Goal: Obtain resource: Download file/media

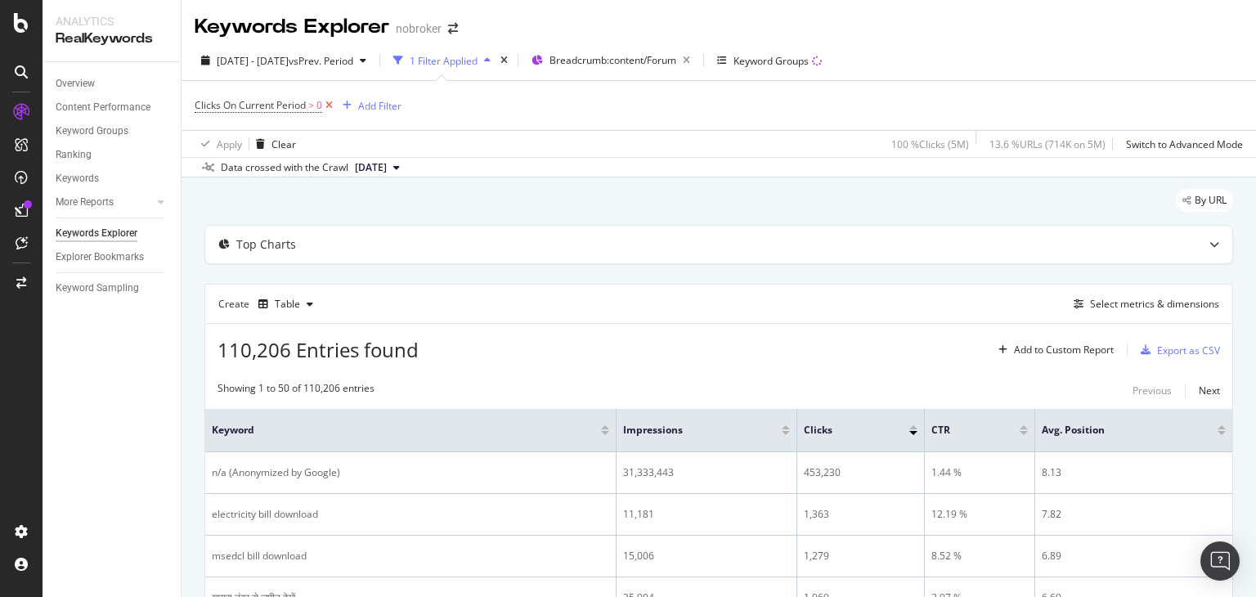
click at [328, 107] on icon at bounding box center [329, 105] width 14 height 16
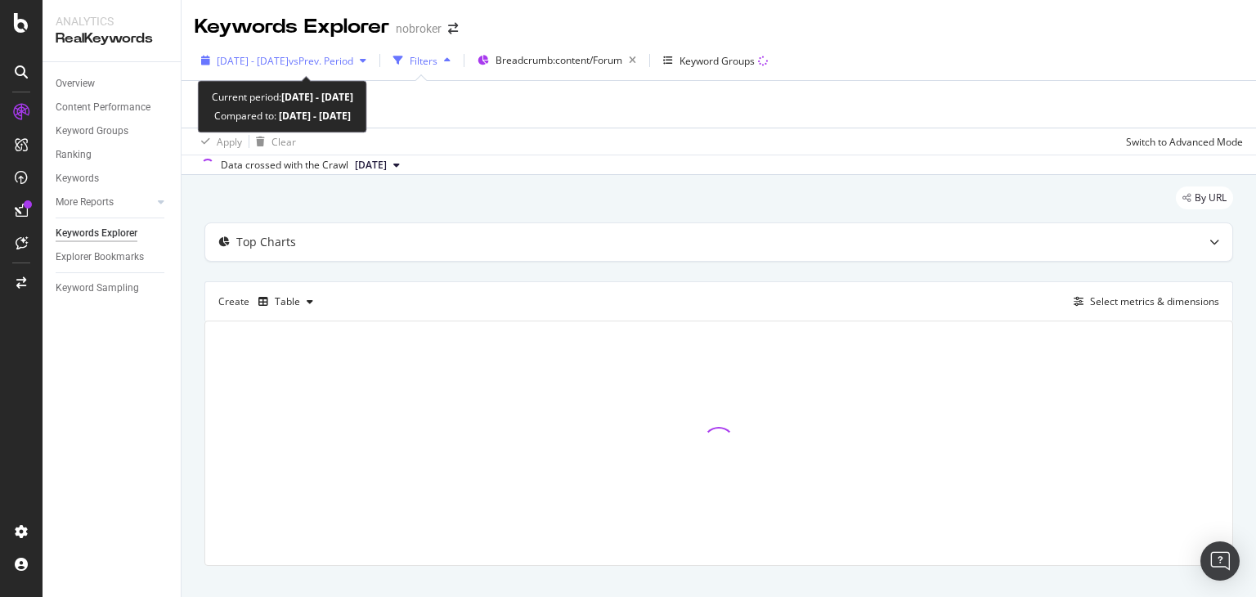
click at [289, 56] on span "[DATE] - [DATE]" at bounding box center [253, 61] width 72 height 14
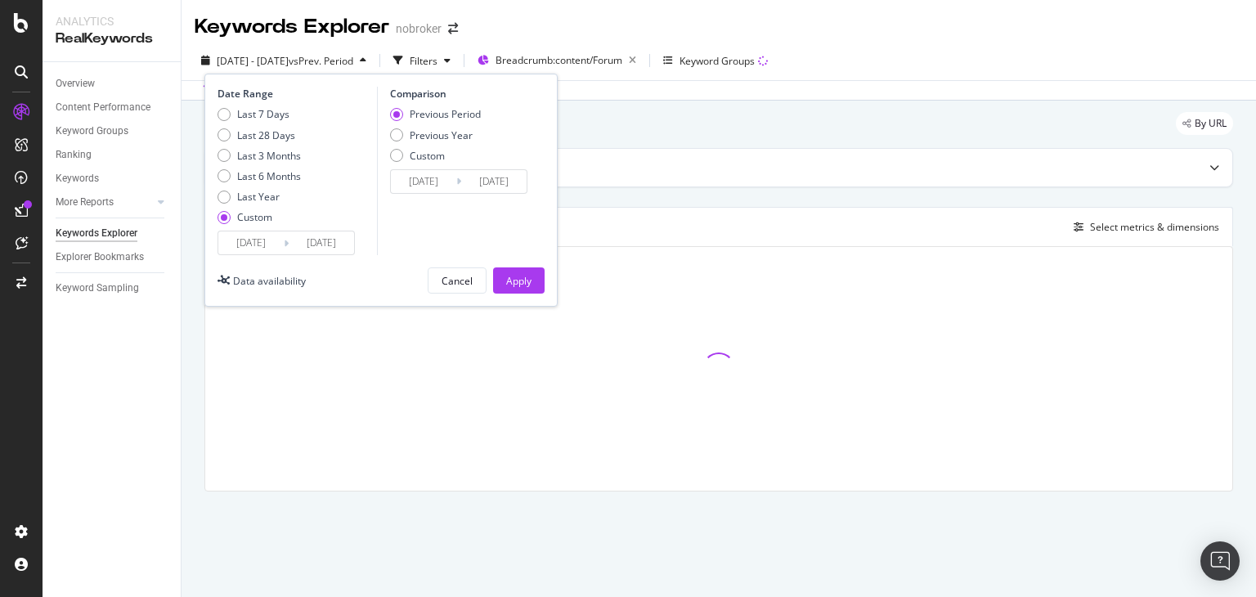
click at [291, 240] on input "[DATE]" at bounding box center [321, 242] width 65 height 23
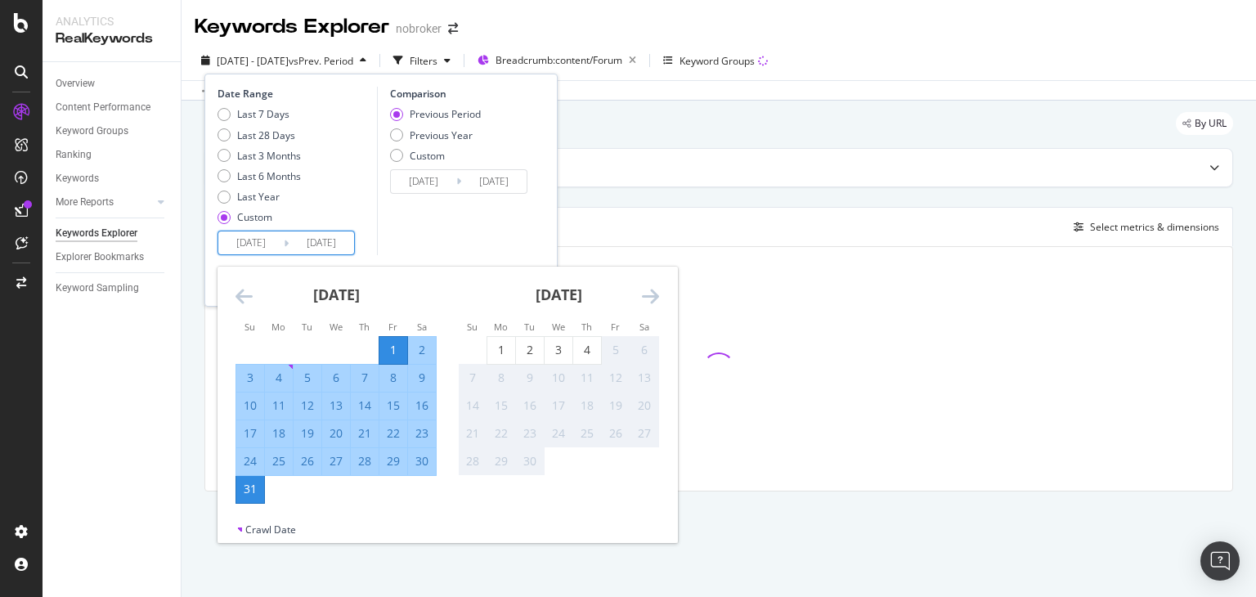
click at [432, 214] on div "Comparison Previous Period Previous Year Custom [DATE] Navigate forward to inte…" at bounding box center [454, 171] width 155 height 168
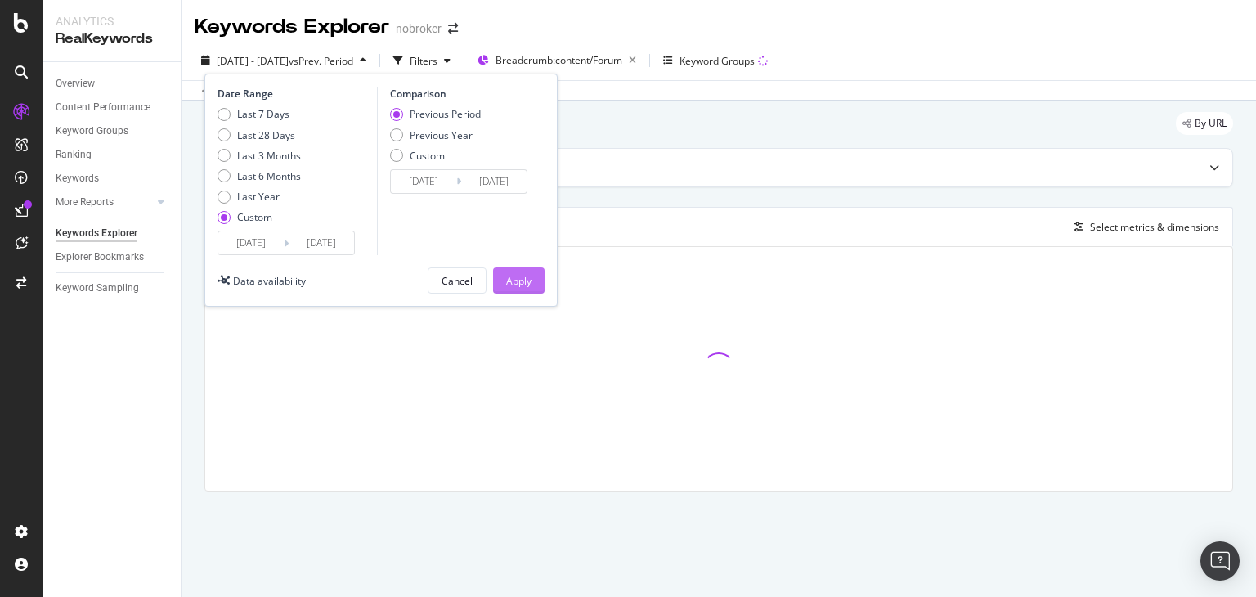
click at [526, 275] on div "Apply" at bounding box center [518, 281] width 25 height 14
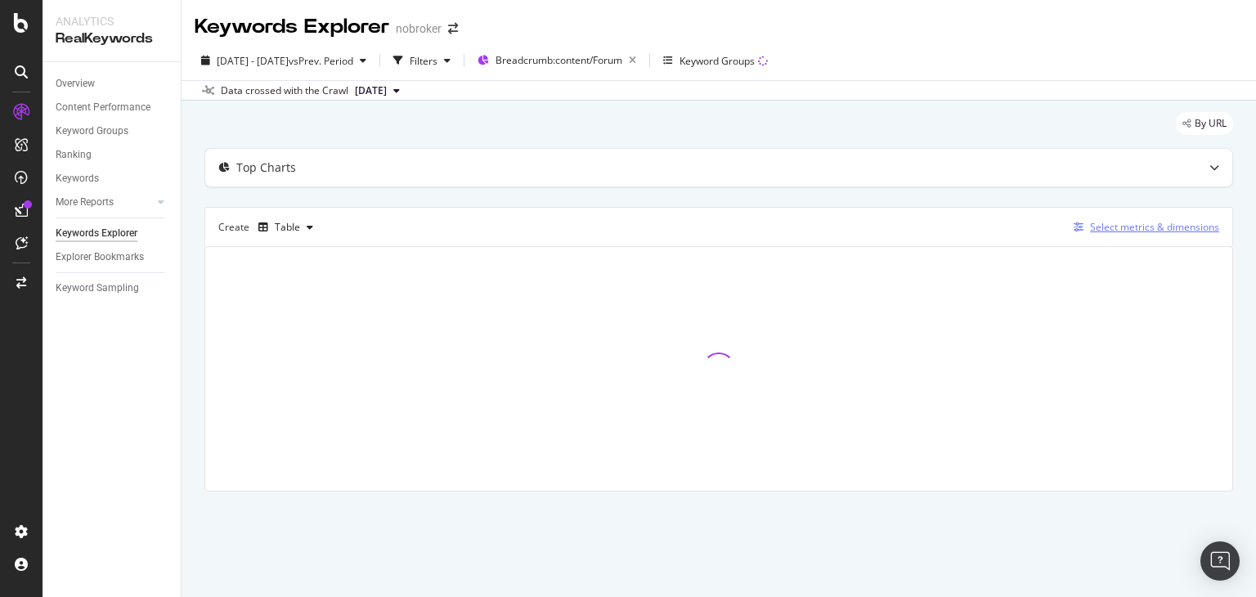
click at [1117, 222] on div "Select metrics & dimensions" at bounding box center [1154, 227] width 129 height 14
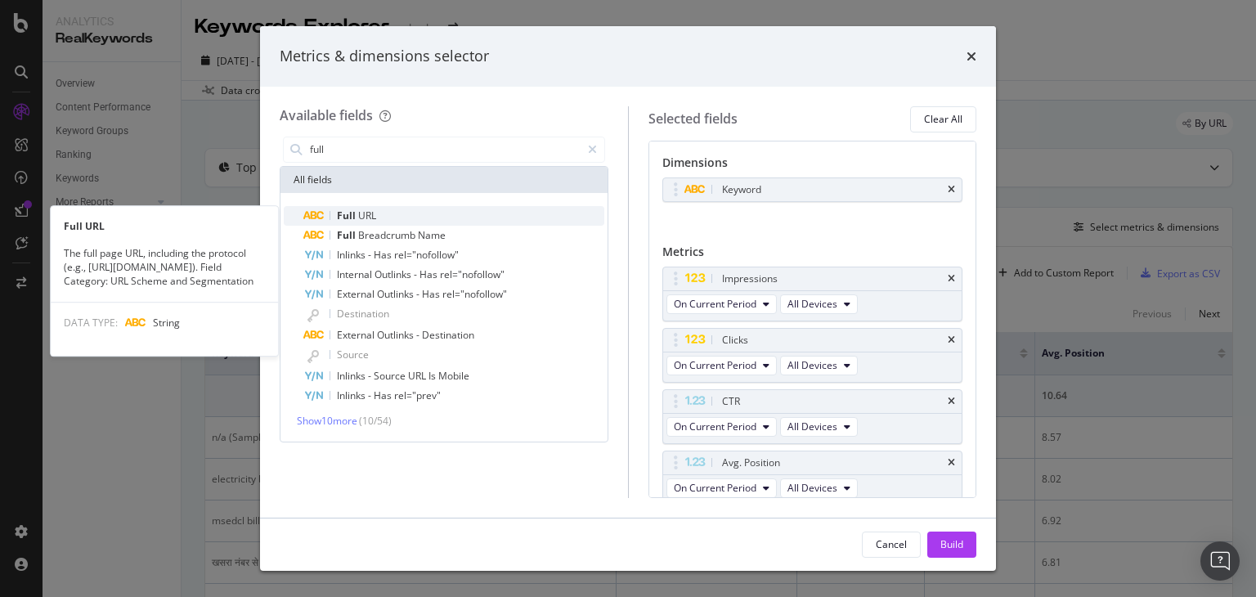
type input "full"
click at [356, 214] on span "Full" at bounding box center [347, 215] width 21 height 14
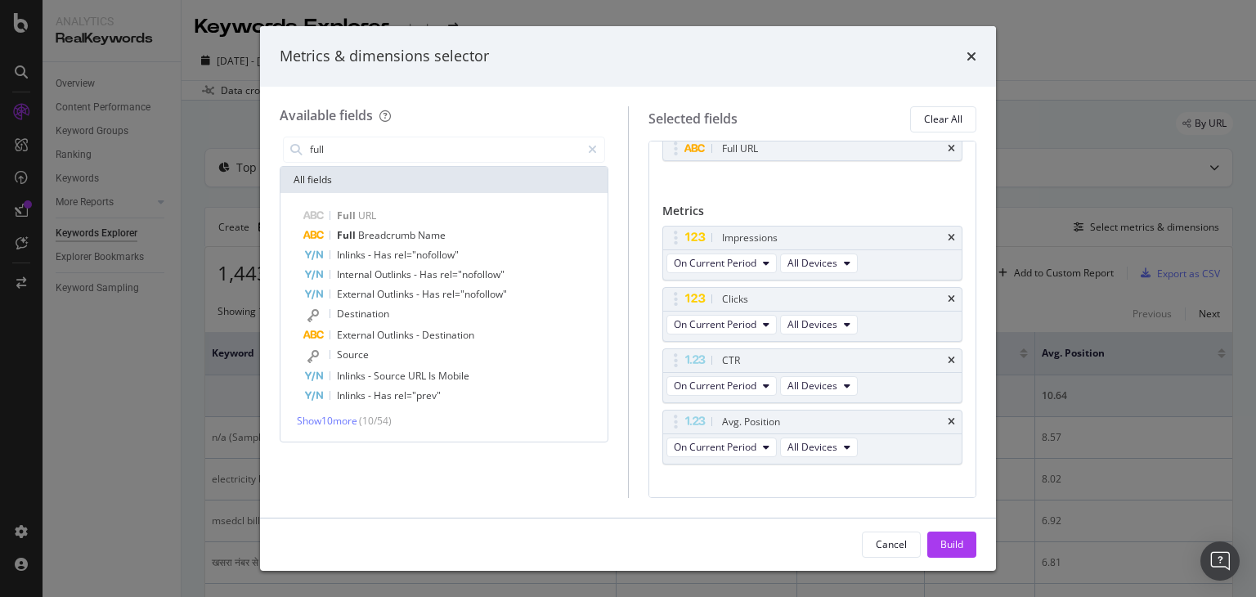
scroll to position [91, 0]
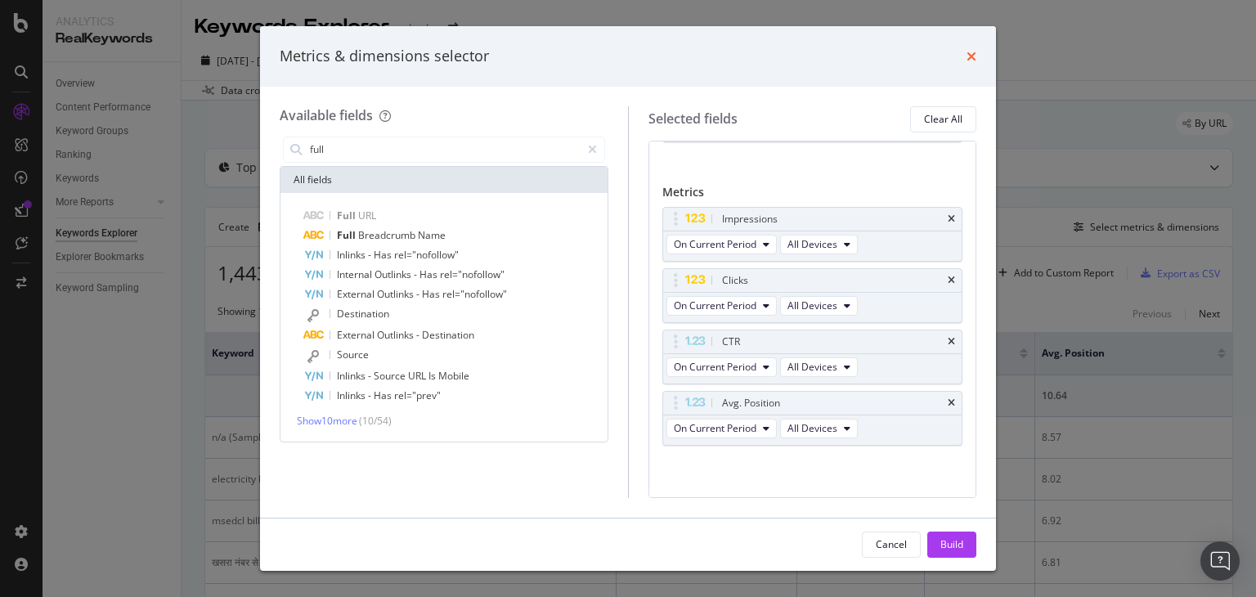
click at [968, 60] on icon "times" at bounding box center [971, 56] width 10 height 13
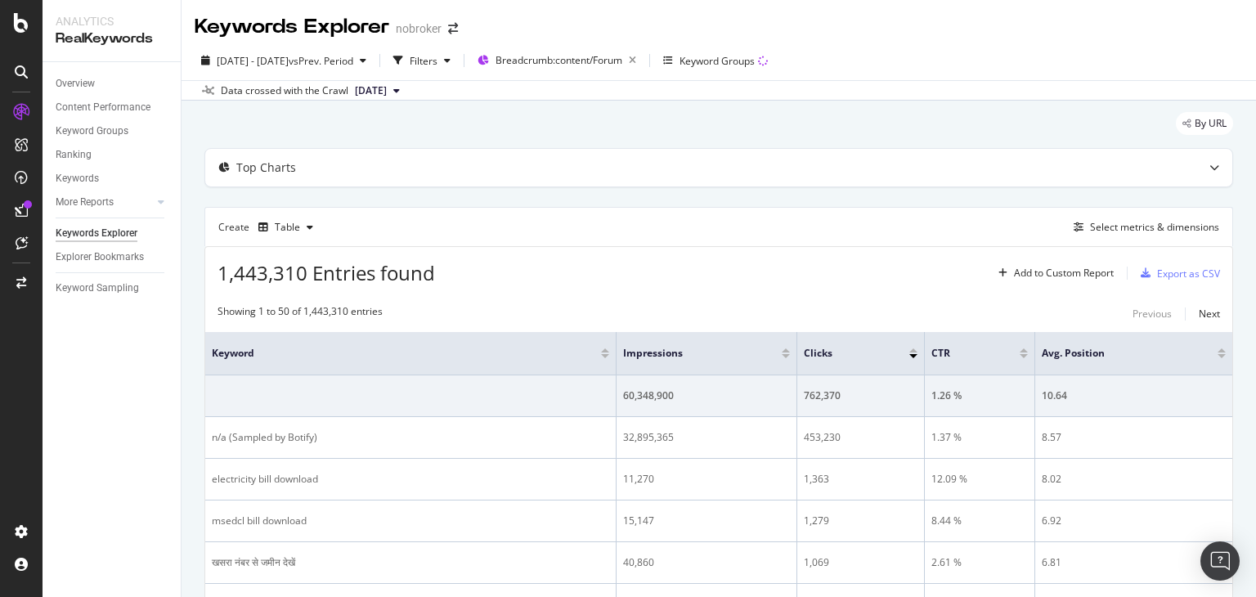
click at [387, 96] on span "[DATE]" at bounding box center [371, 90] width 32 height 15
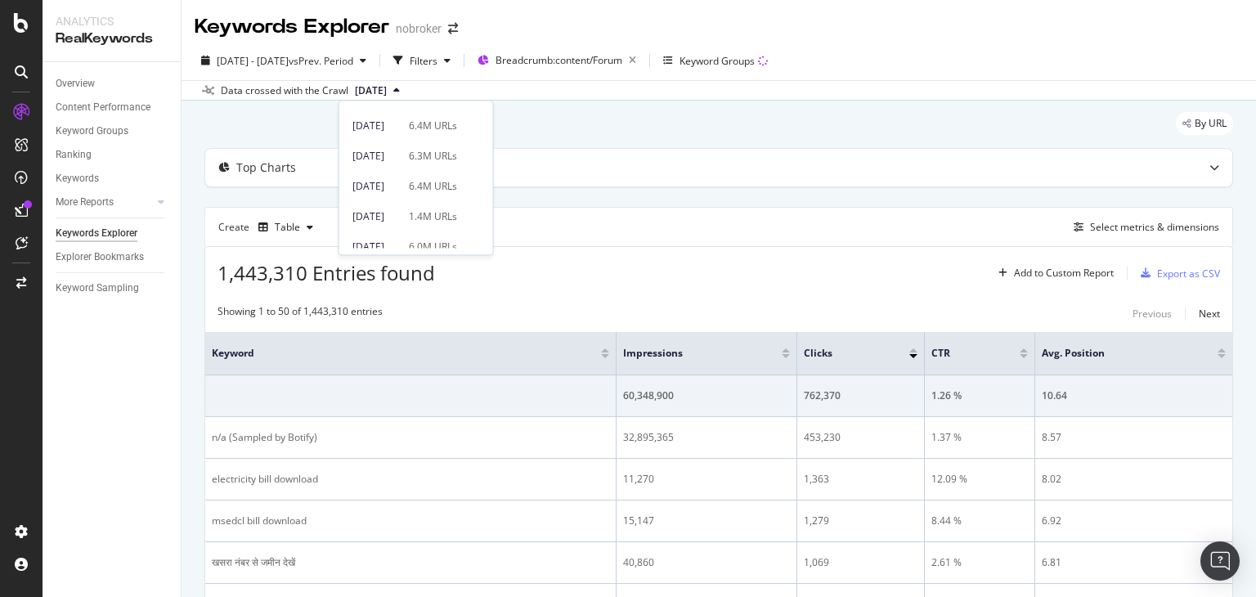
scroll to position [53, 0]
click at [455, 236] on div "6.0M URLs" at bounding box center [433, 243] width 48 height 15
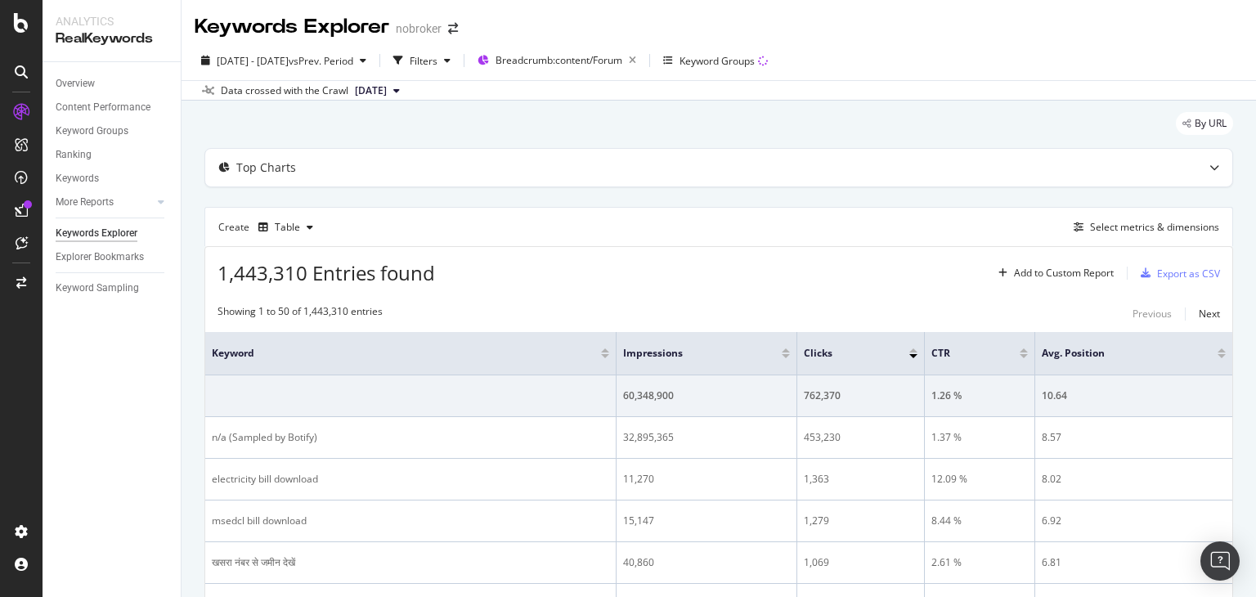
click at [387, 85] on span "[DATE]" at bounding box center [371, 90] width 32 height 15
click at [625, 133] on div "By URL" at bounding box center [718, 130] width 1028 height 36
click at [1090, 222] on div "Select metrics & dimensions" at bounding box center [1154, 227] width 129 height 14
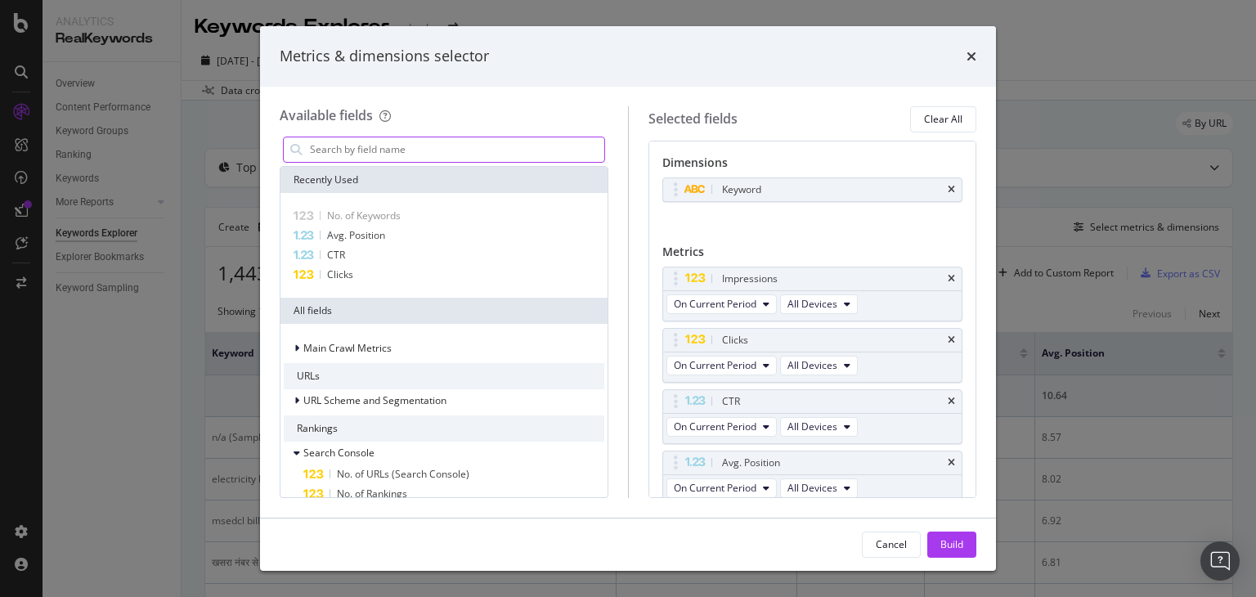
click at [406, 150] on input "modal" at bounding box center [456, 149] width 296 height 25
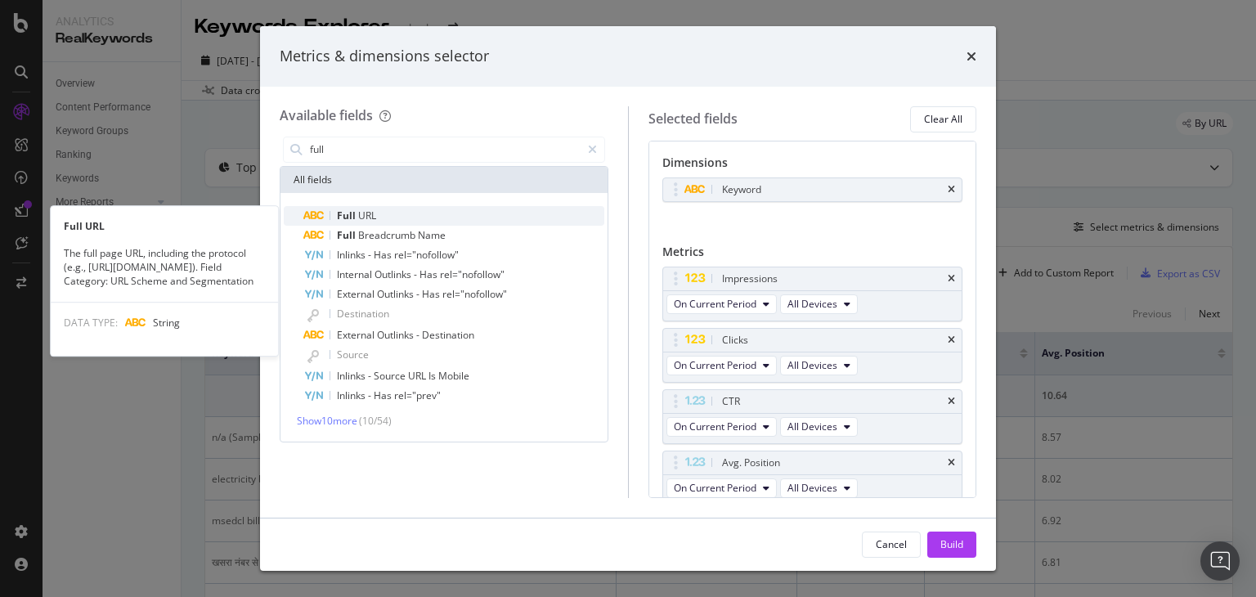
type input "full"
click at [348, 223] on div "Full URL" at bounding box center [453, 216] width 301 height 20
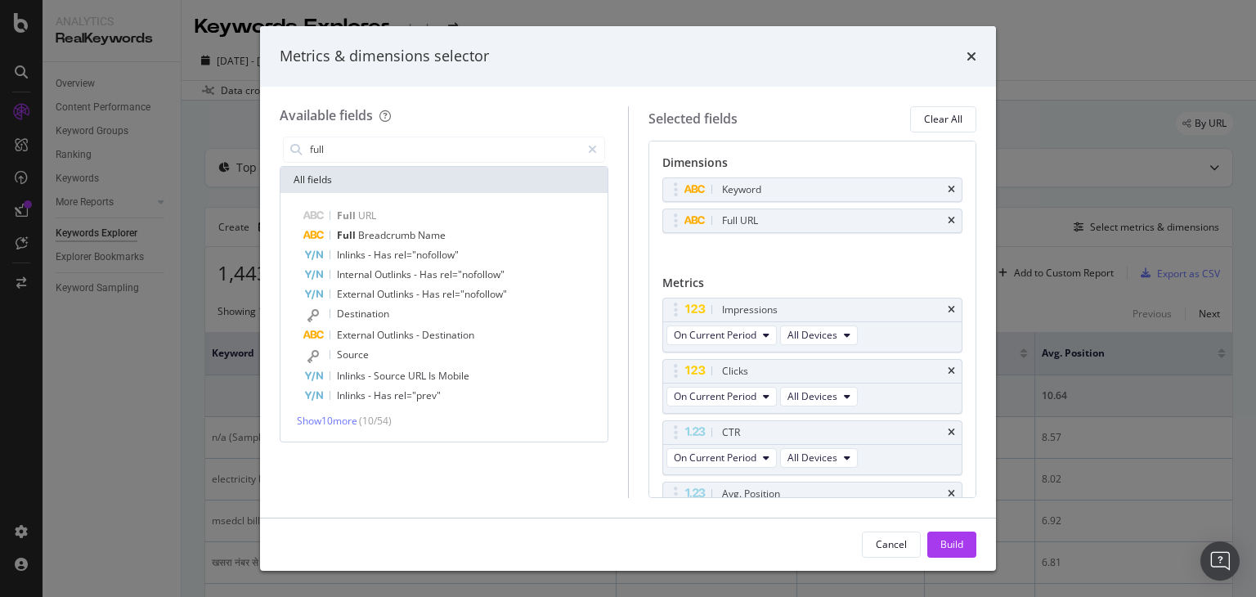
scroll to position [91, 0]
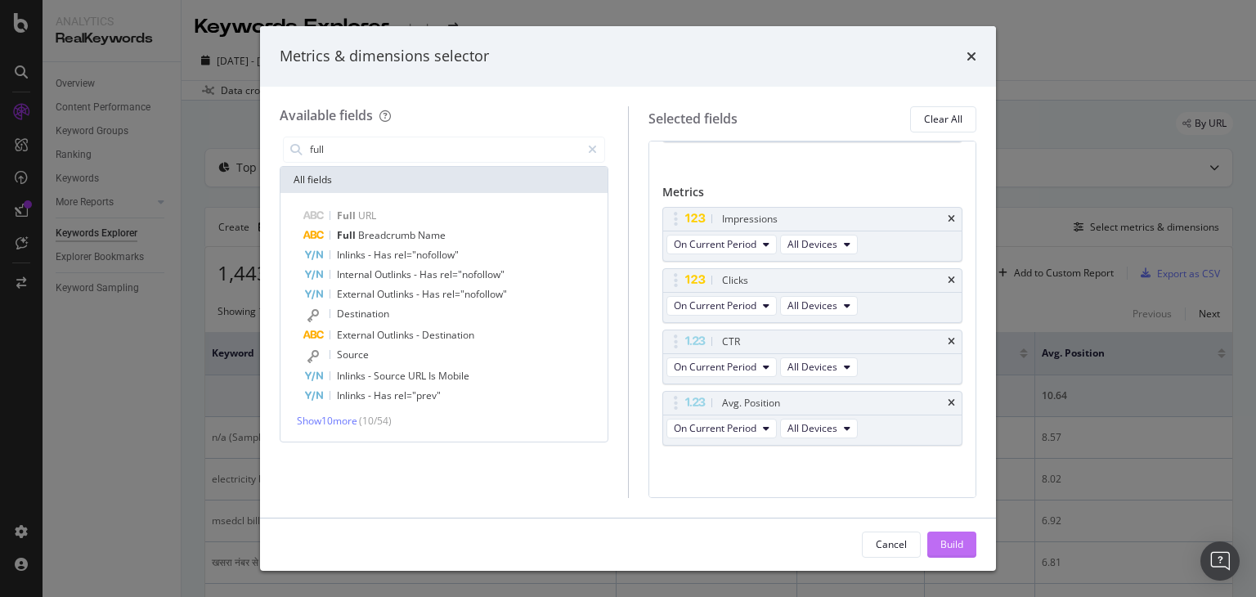
click at [952, 540] on div "Build" at bounding box center [951, 544] width 23 height 14
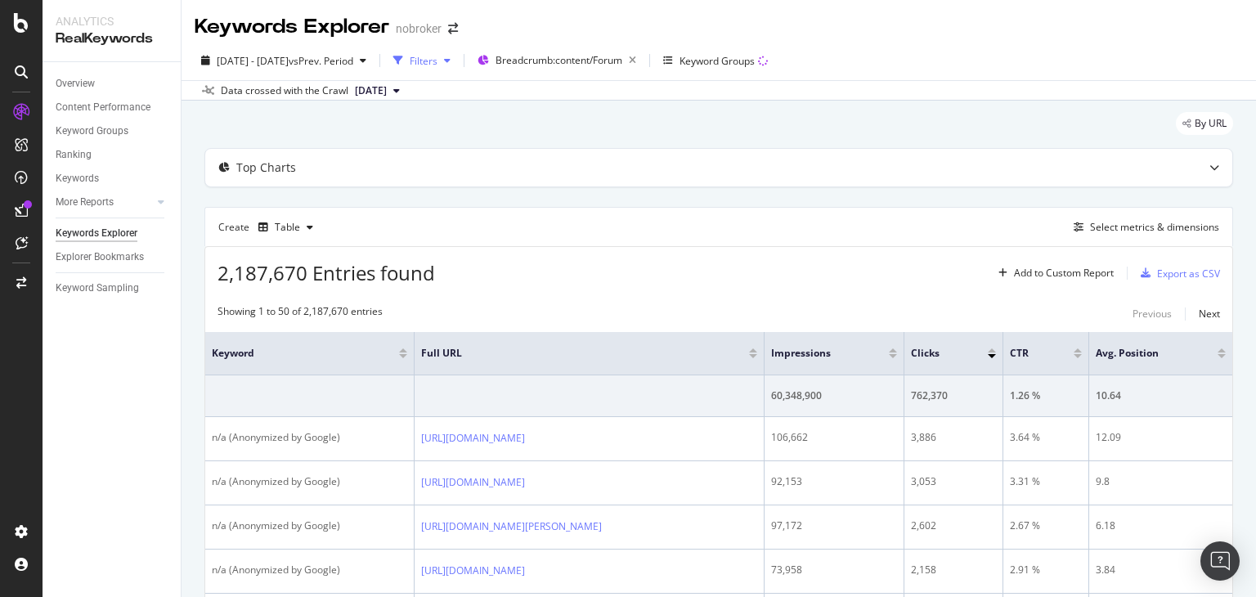
click at [410, 69] on div "button" at bounding box center [398, 60] width 23 height 23
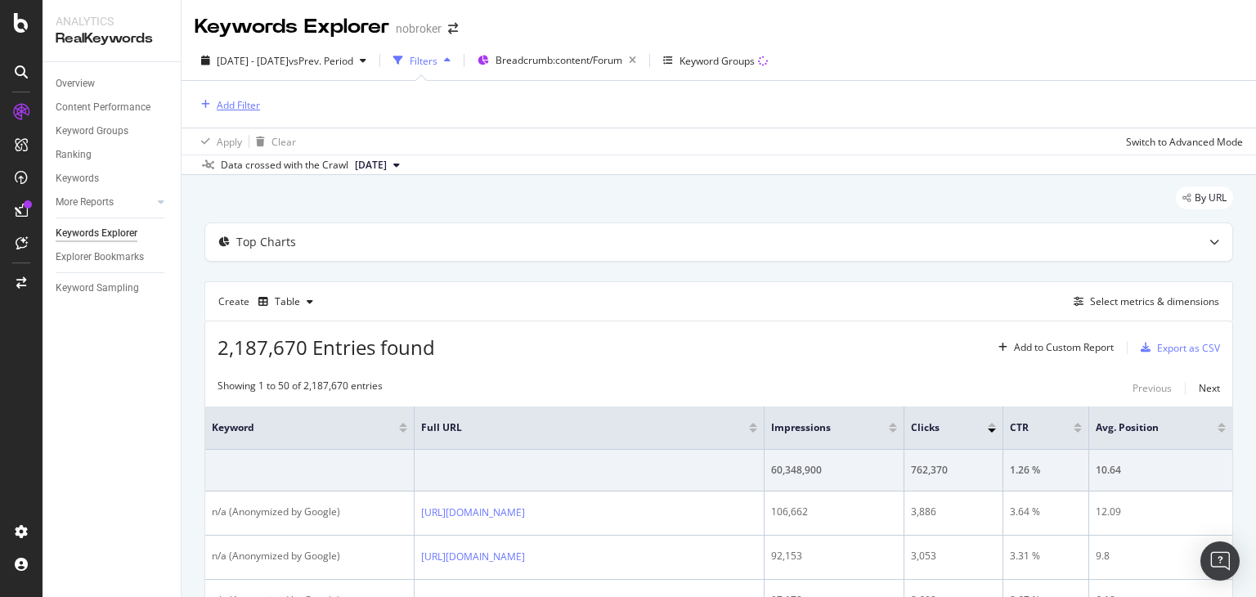
click at [235, 105] on div "Add Filter" at bounding box center [238, 105] width 43 height 14
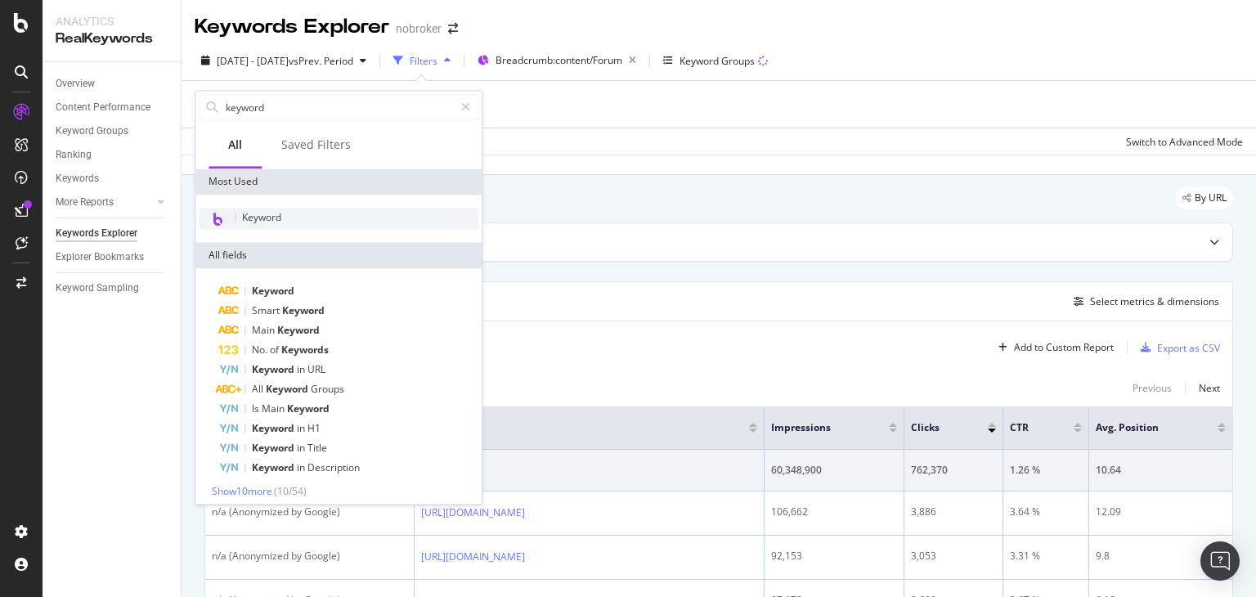
type input "keyword"
click at [263, 218] on span "Keyword" at bounding box center [261, 217] width 39 height 14
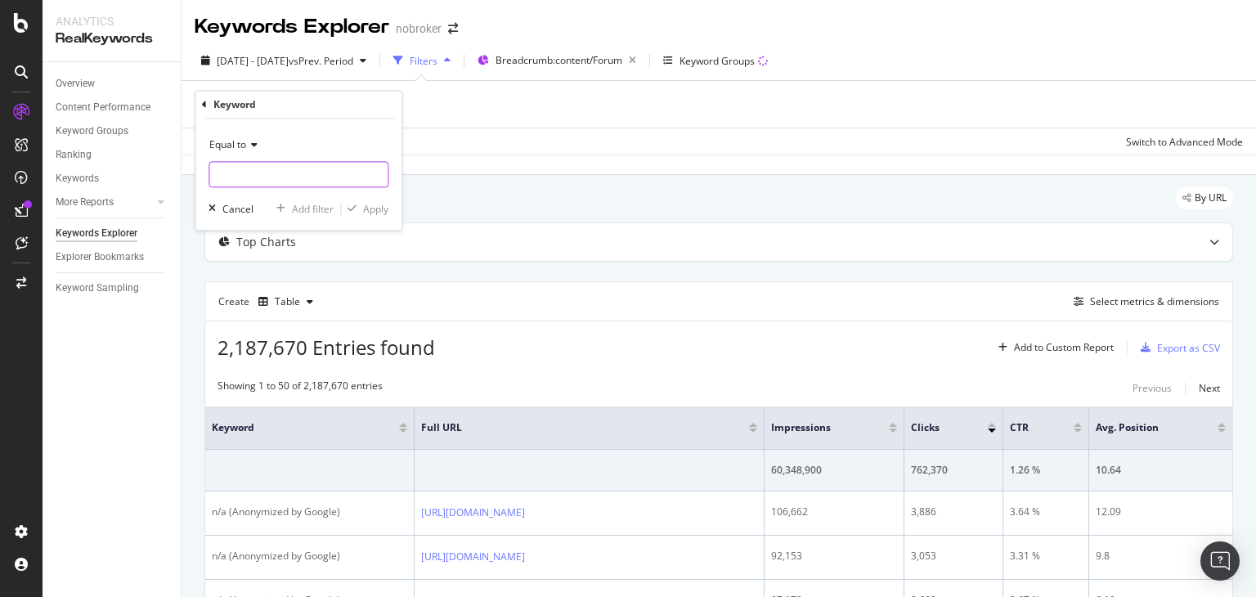
click at [262, 162] on input "text" at bounding box center [298, 175] width 178 height 26
click at [238, 146] on span "Equal to" at bounding box center [227, 145] width 37 height 14
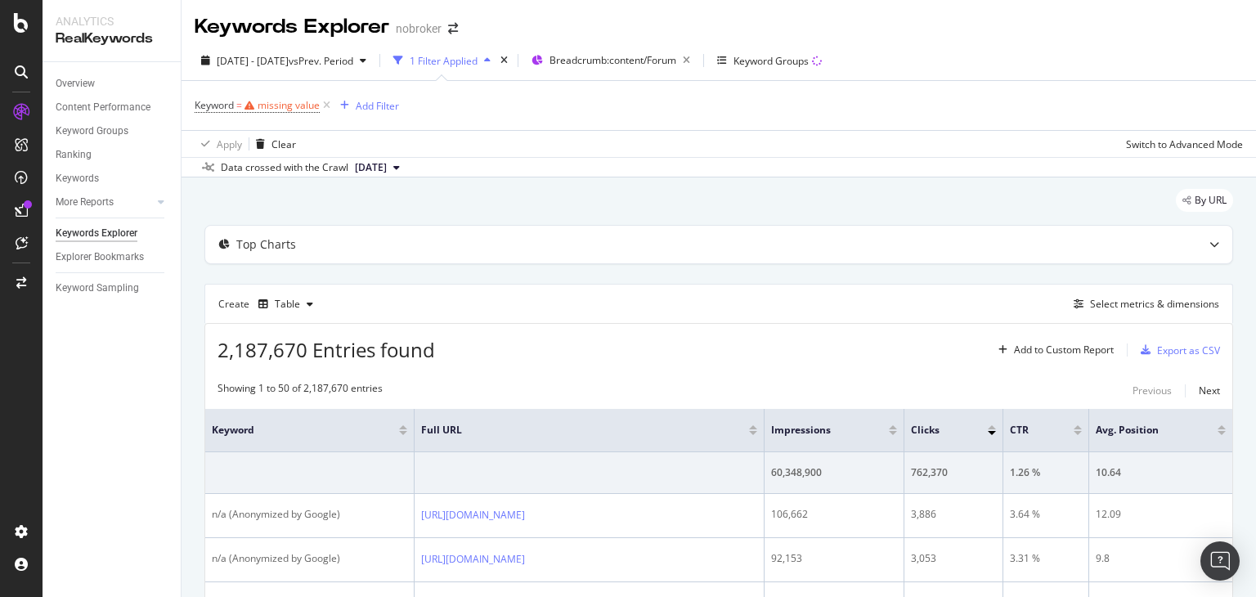
click at [455, 125] on div "Keyword = missing value Add Filter" at bounding box center [719, 105] width 1048 height 49
click at [327, 105] on icon at bounding box center [327, 105] width 14 height 16
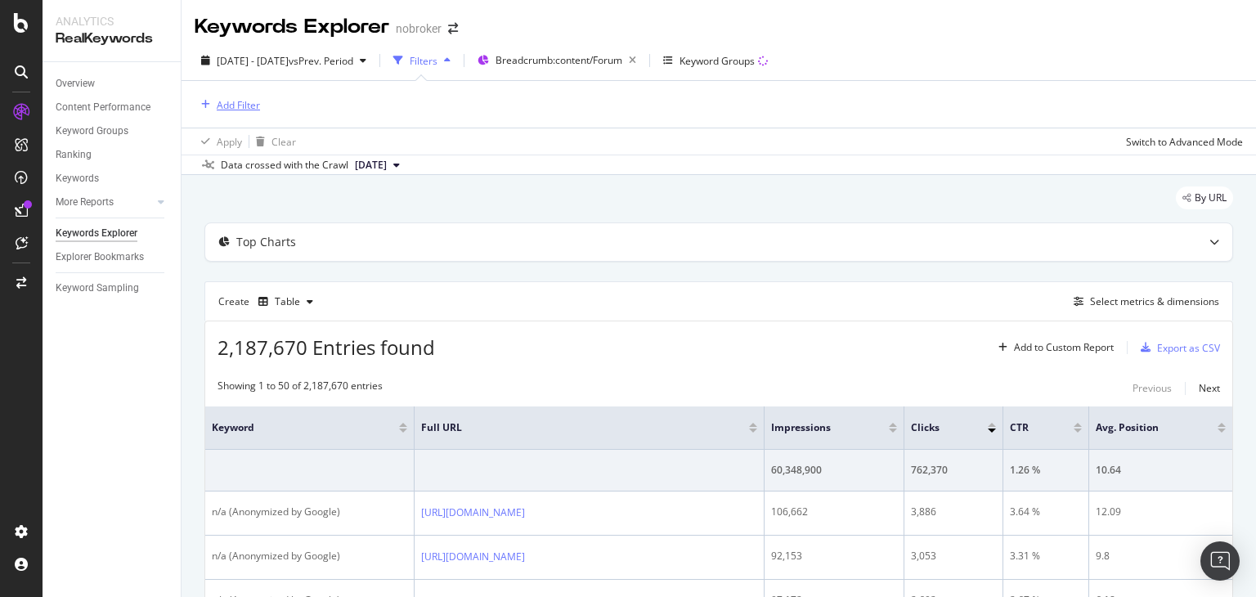
click at [236, 103] on div "Add Filter" at bounding box center [238, 105] width 43 height 14
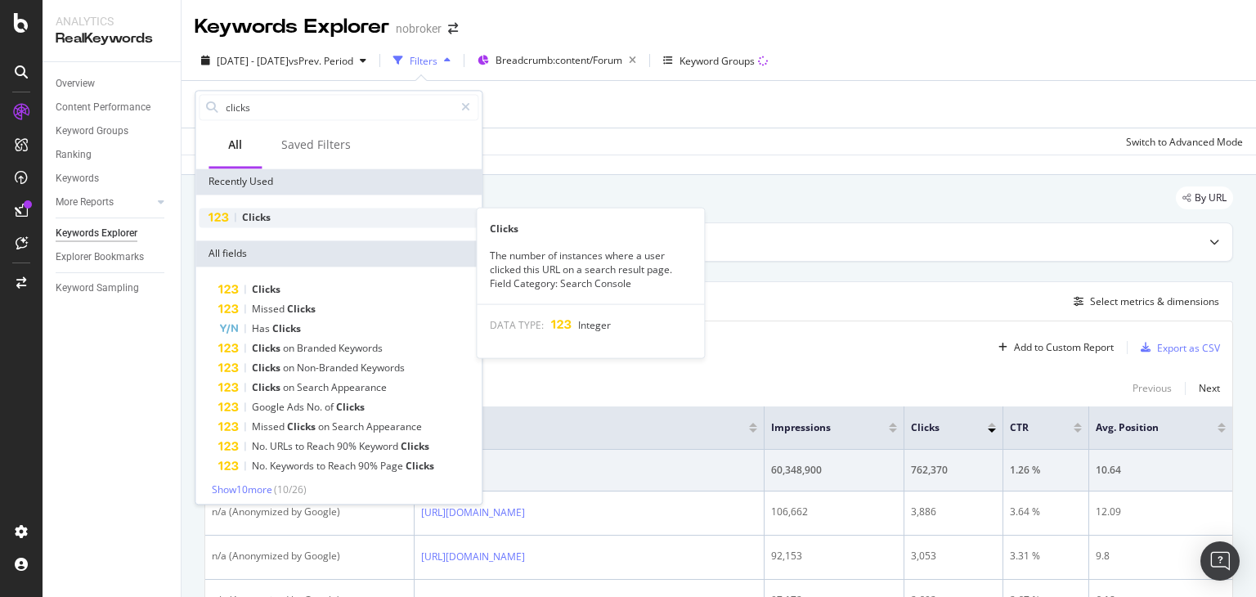
type input "clicks"
click at [260, 213] on span "Clicks" at bounding box center [256, 217] width 29 height 14
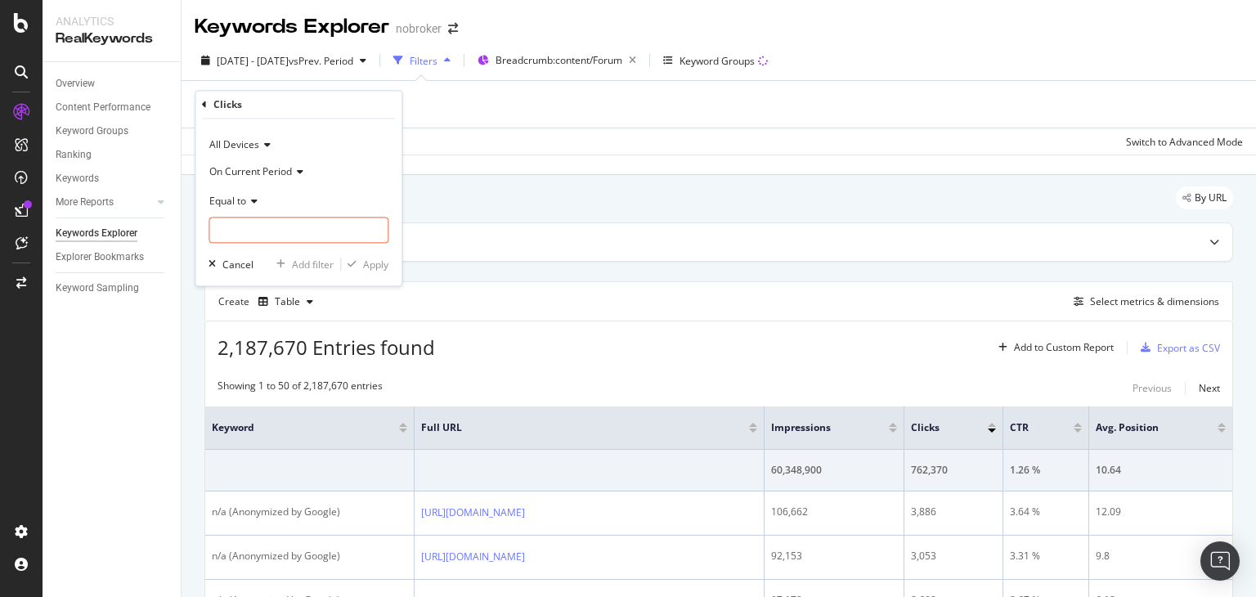
click at [229, 197] on span "Equal to" at bounding box center [227, 201] width 37 height 14
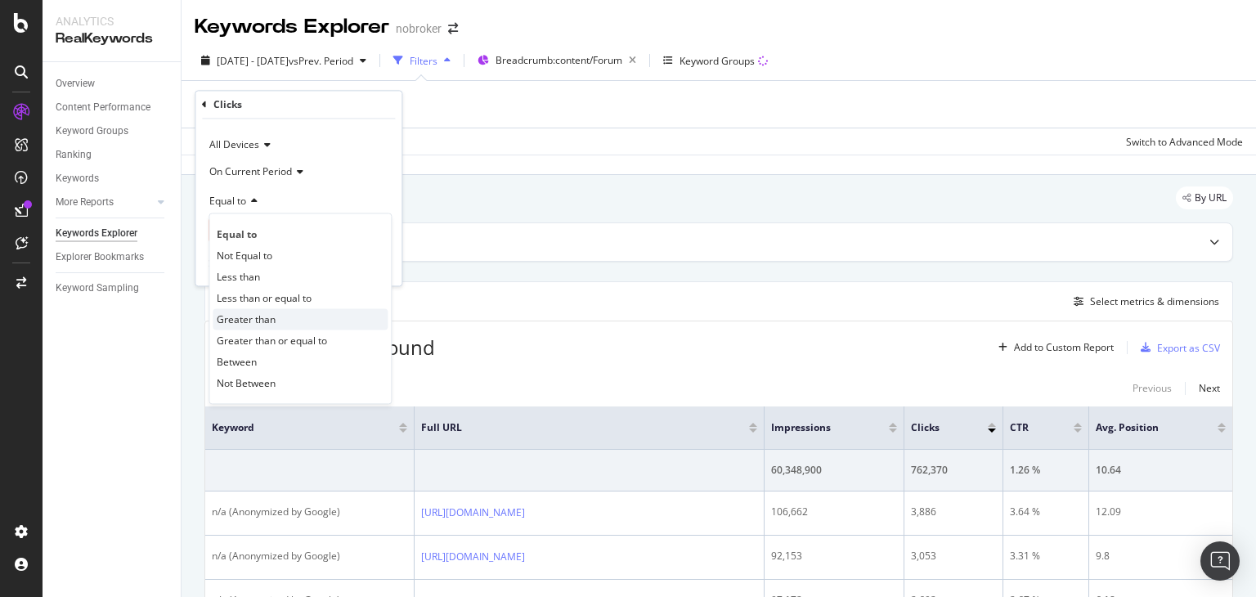
click at [260, 318] on span "Greater than" at bounding box center [246, 319] width 59 height 14
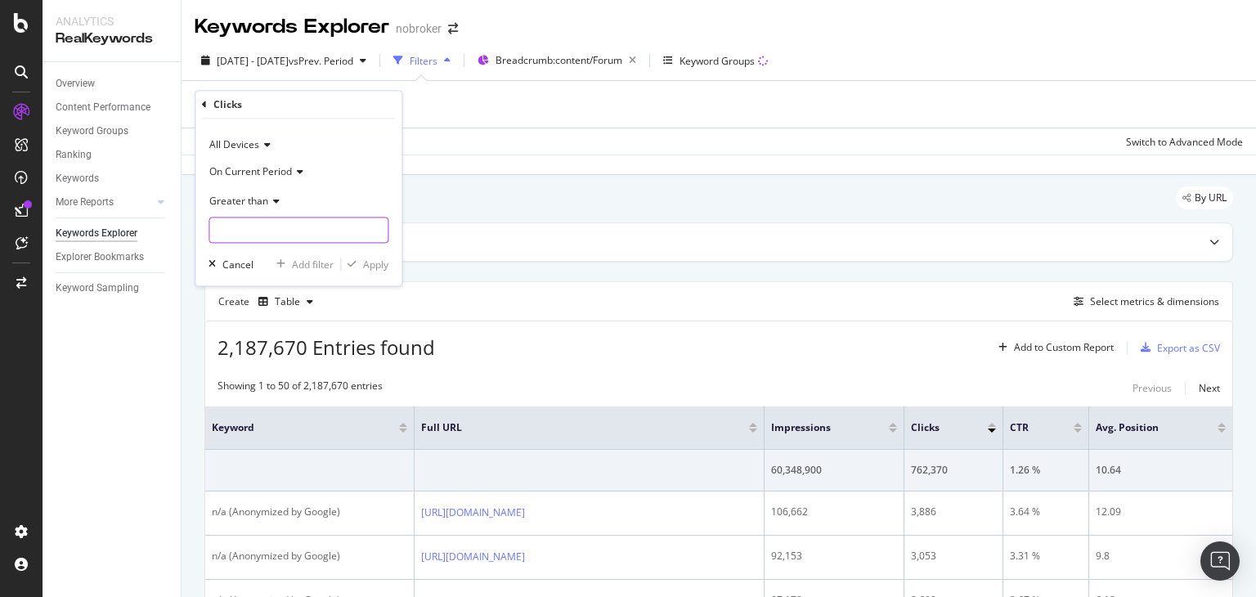
click at [244, 230] on input "number" at bounding box center [298, 230] width 180 height 26
type input "0"
click at [357, 264] on div "button" at bounding box center [352, 265] width 22 height 10
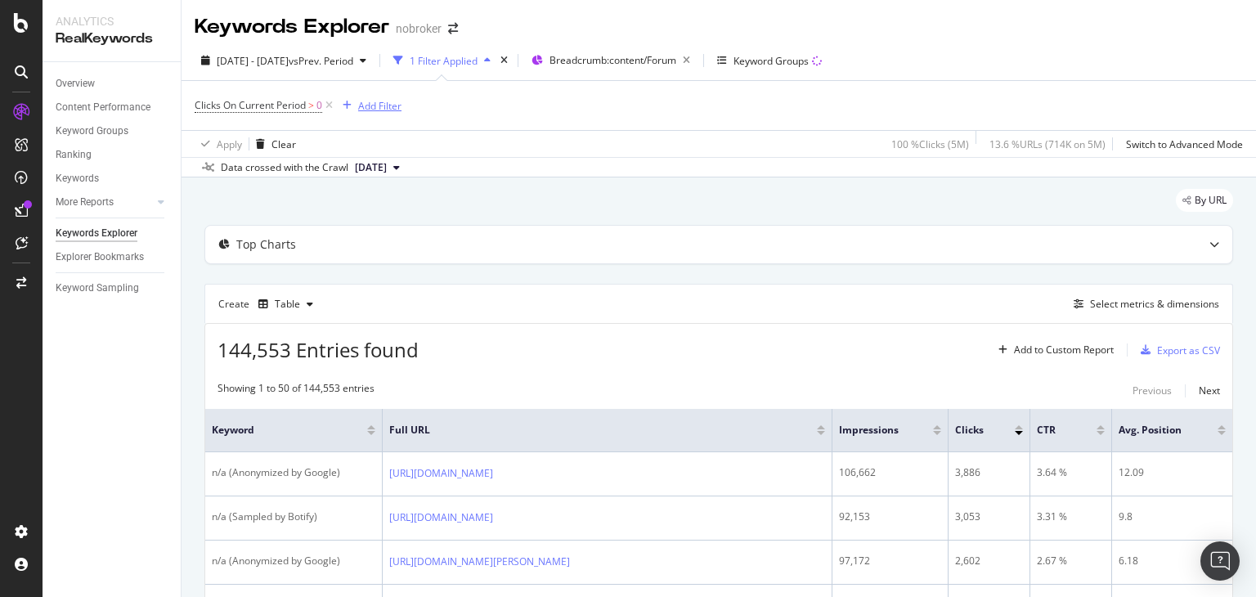
click at [366, 105] on div "Add Filter" at bounding box center [379, 106] width 43 height 14
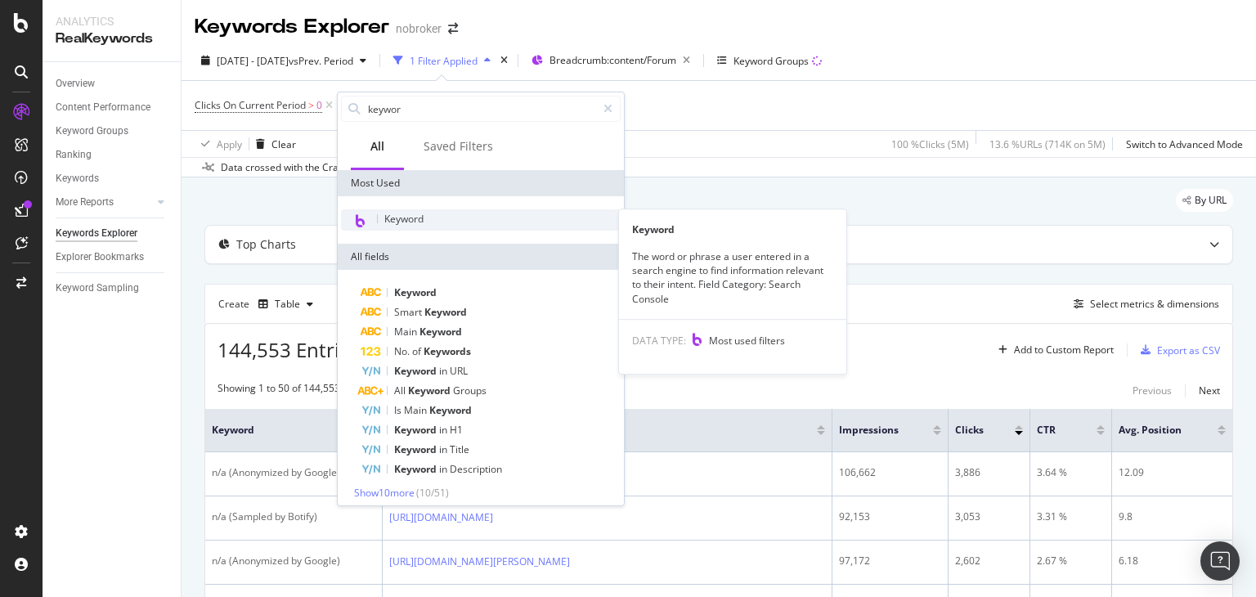
type input "keywor"
click at [412, 223] on span "Keyword" at bounding box center [403, 219] width 39 height 14
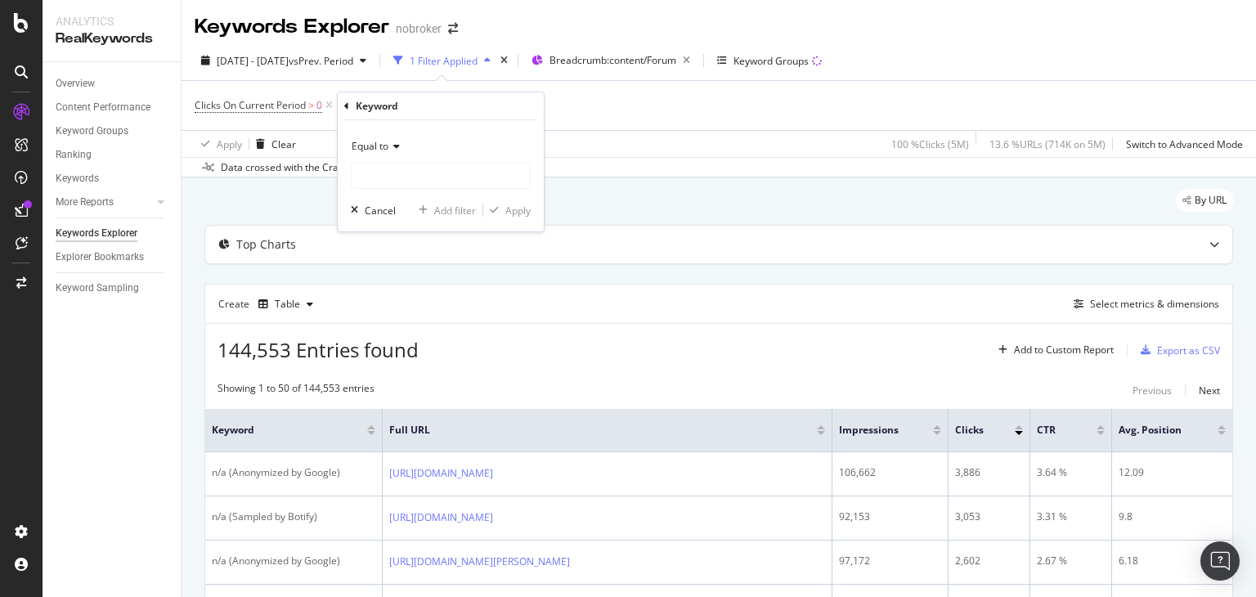
click at [365, 146] on span "Equal to" at bounding box center [370, 146] width 37 height 14
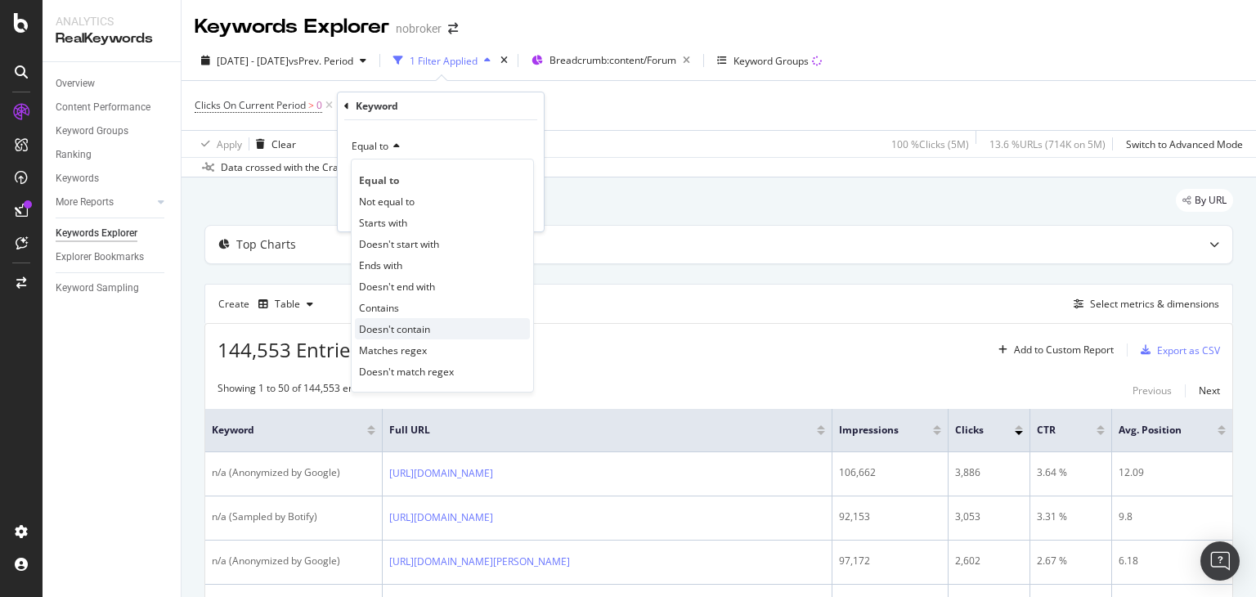
click at [399, 329] on span "Doesn't contain" at bounding box center [394, 329] width 71 height 14
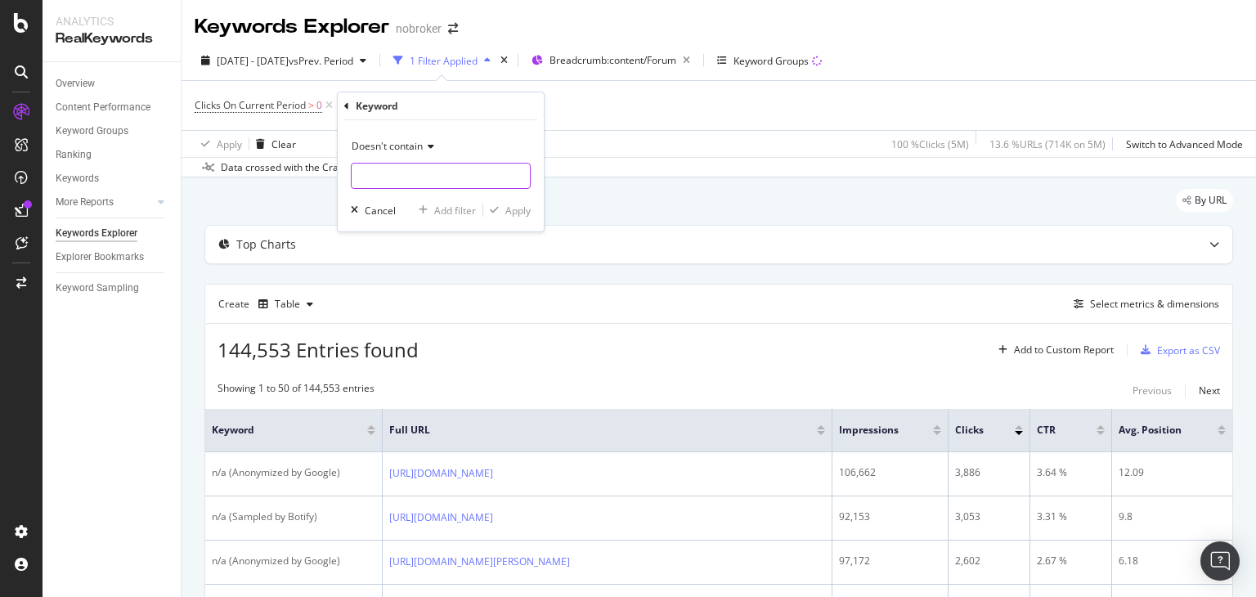
click at [376, 177] on input "text" at bounding box center [441, 176] width 178 height 26
type input "n/a"
click at [510, 213] on div "Apply" at bounding box center [517, 211] width 25 height 14
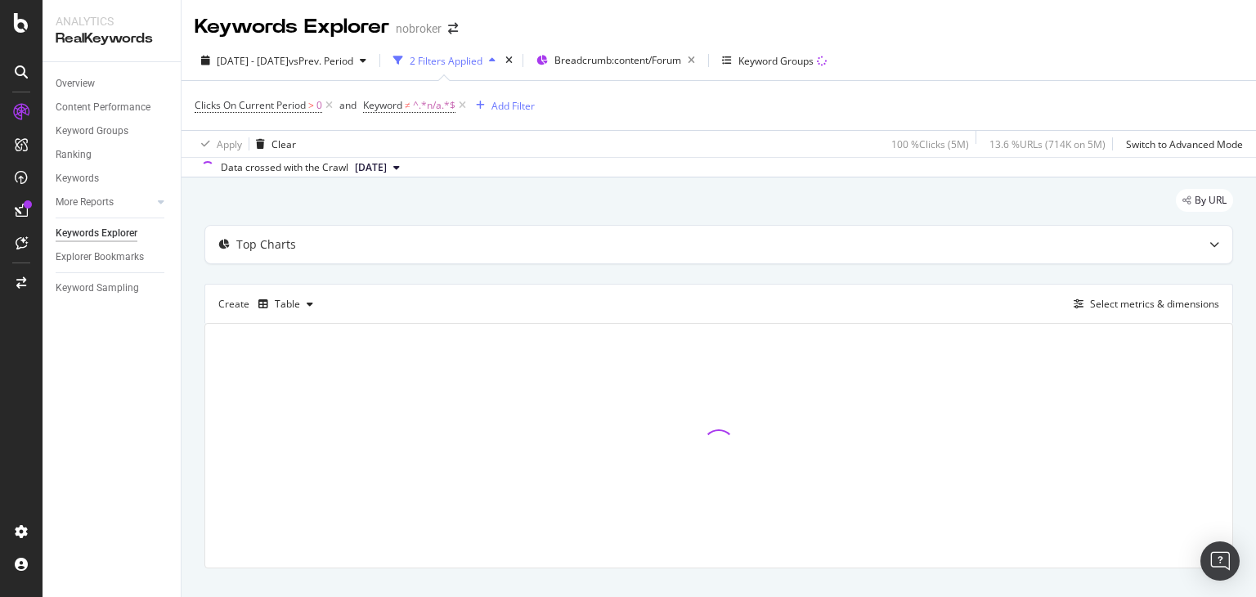
click at [387, 169] on span "[DATE]" at bounding box center [371, 167] width 32 height 15
click at [518, 151] on div "Apply Clear 100 % Clicks ( 5M ) 13.6 % URLs ( 714K on 5M ) Switch to Advanced M…" at bounding box center [718, 143] width 1074 height 27
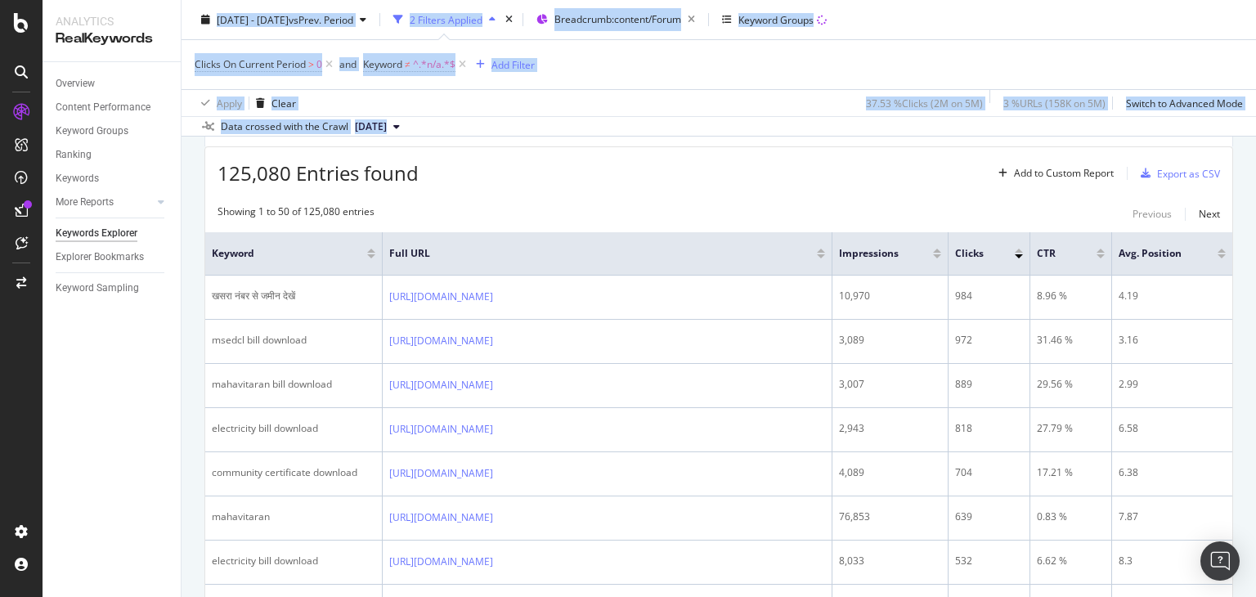
scroll to position [203, 0]
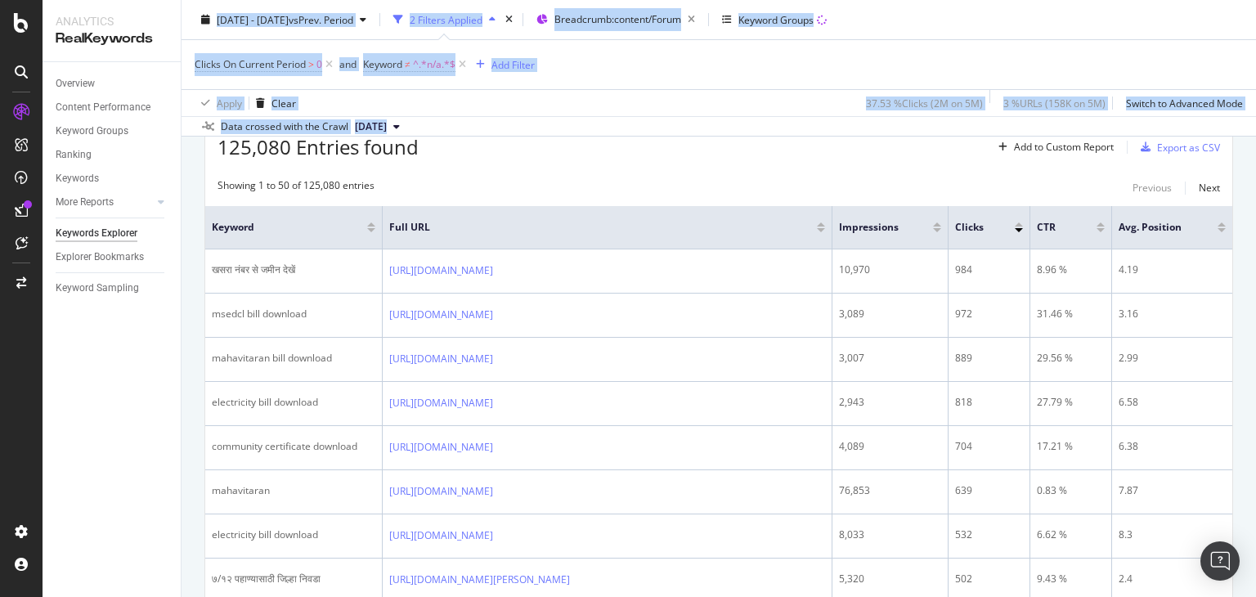
drag, startPoint x: 1255, startPoint y: 33, endPoint x: 1255, endPoint y: 73, distance: 40.1
click at [1255, 73] on div "Keywords Explorer nobroker [DATE] - [DATE] vs Prev. Period 2 Filters Applied Br…" at bounding box center [718, 298] width 1074 height 597
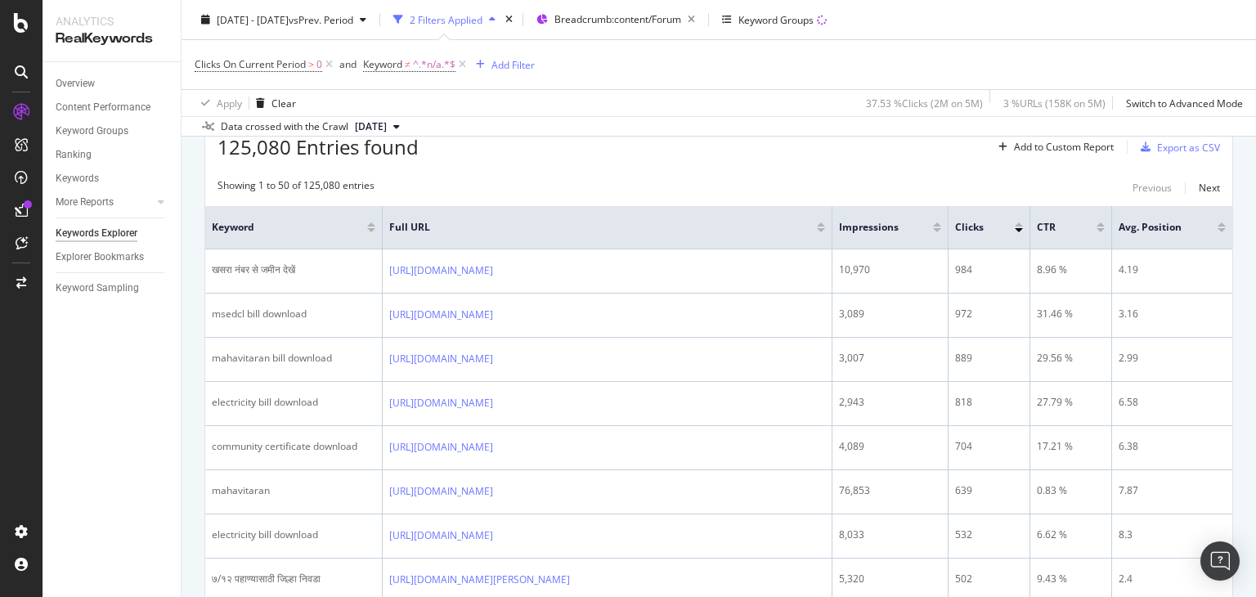
click at [656, 178] on div "Showing 1 to 50 of 125,080 entries Previous Next" at bounding box center [718, 188] width 1027 height 20
click at [1188, 145] on div "Export as CSV" at bounding box center [1188, 148] width 63 height 14
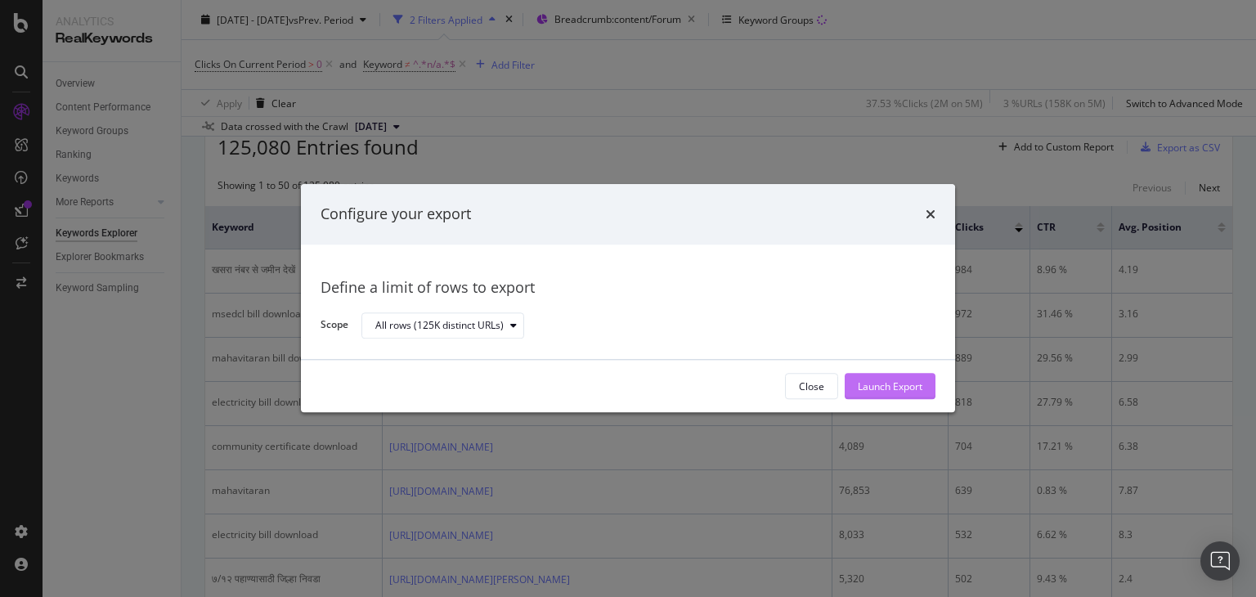
click at [912, 380] on div "Launch Export" at bounding box center [890, 386] width 65 height 14
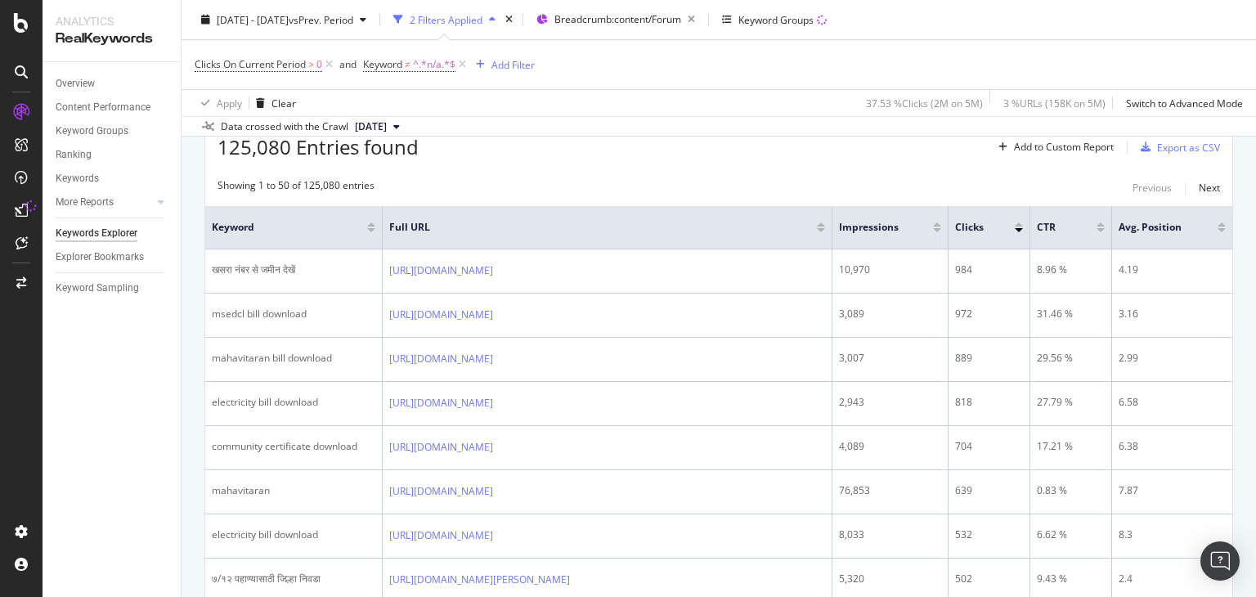
click at [530, 92] on div "Apply Clear 37.53 % Clicks ( 2M on 5M ) 3 % URLs ( 158K on 5M ) Switch to Advan…" at bounding box center [718, 102] width 1074 height 27
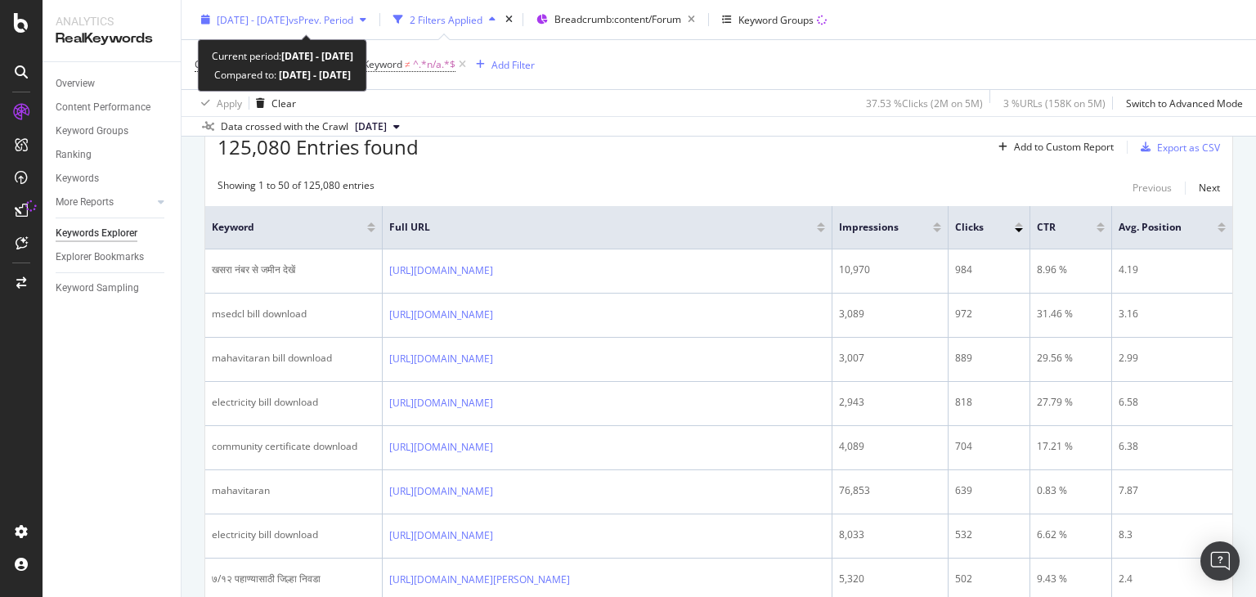
click at [289, 13] on span "[DATE] - [DATE]" at bounding box center [253, 19] width 72 height 14
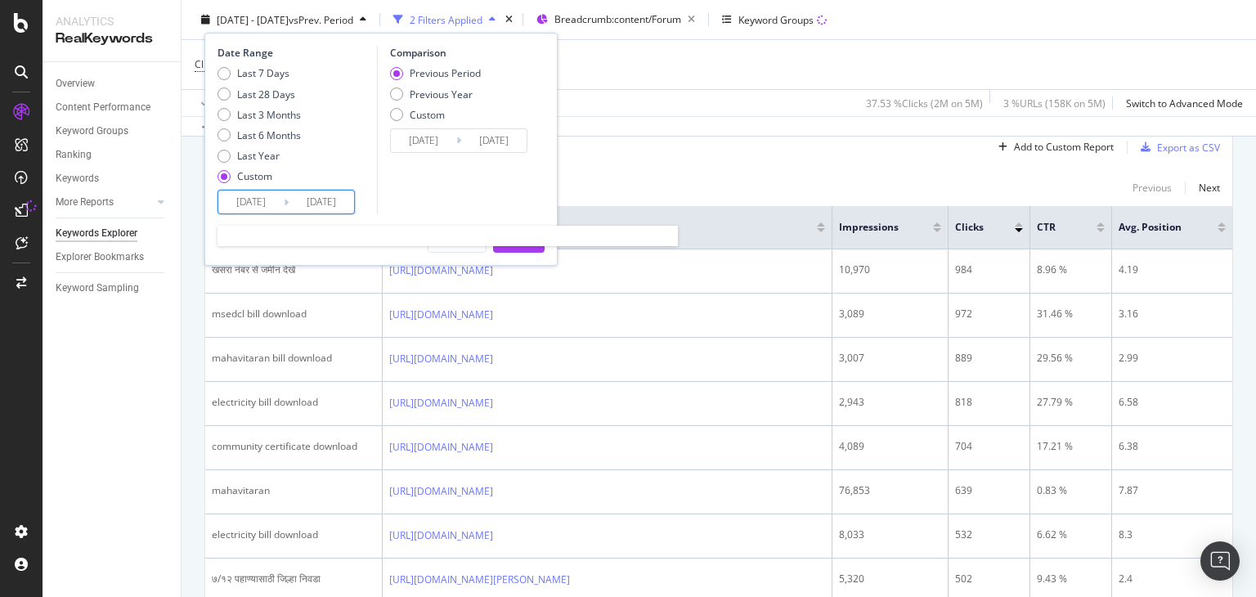
click at [252, 207] on input "[DATE]" at bounding box center [250, 201] width 65 height 23
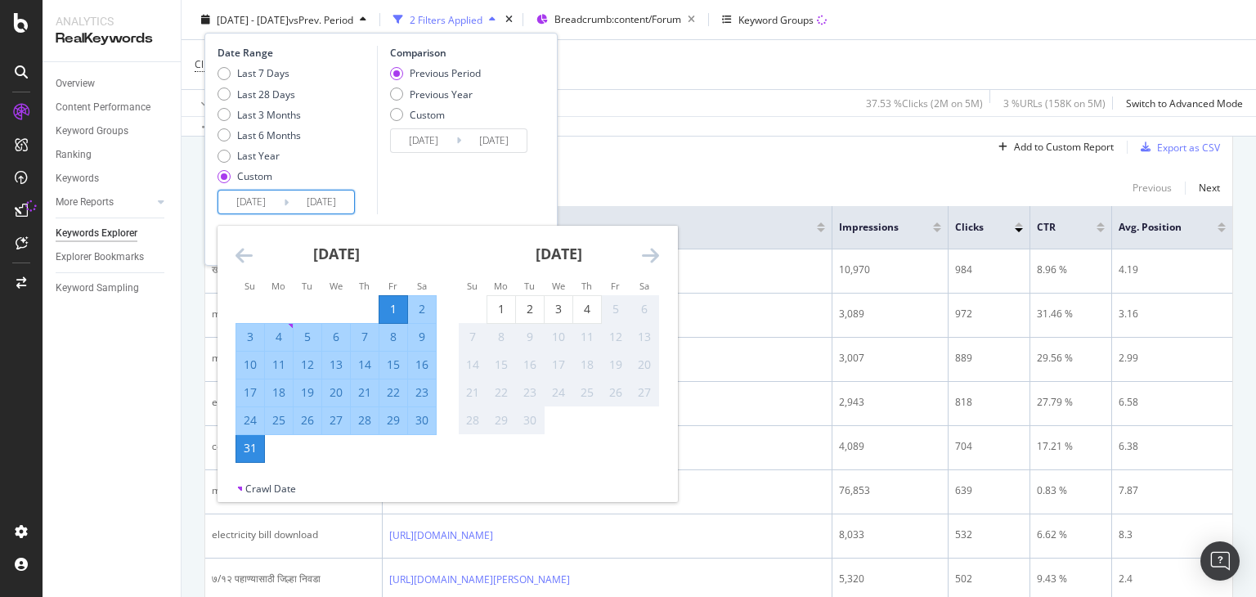
click at [242, 253] on icon "Move backward to switch to the previous month." at bounding box center [243, 255] width 17 height 20
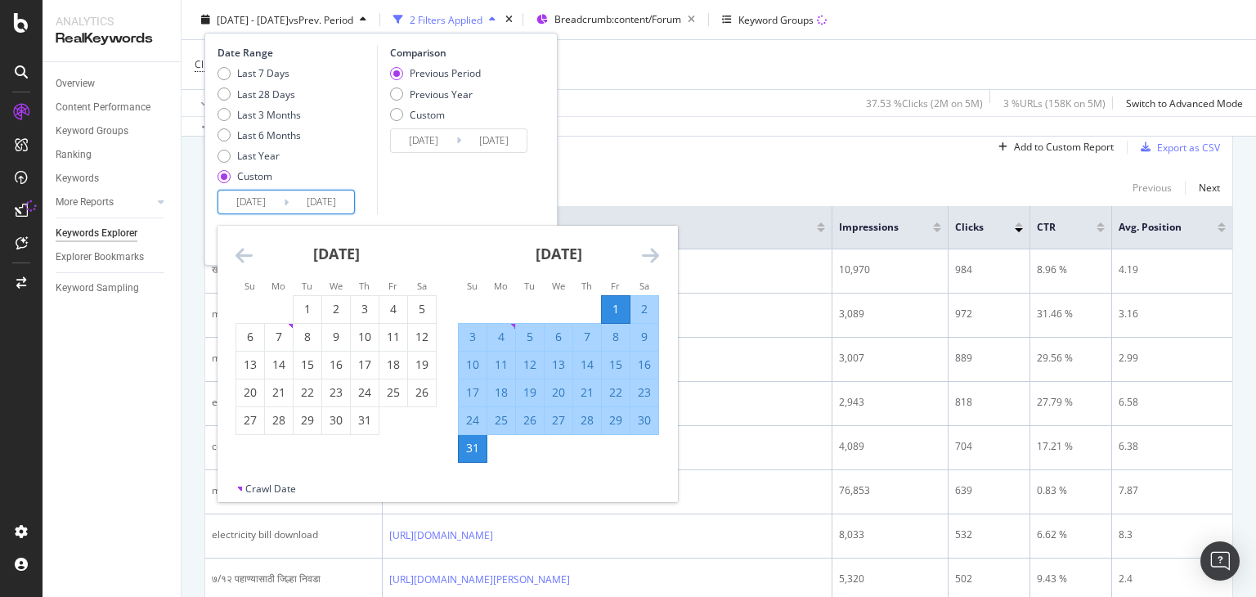
click at [242, 211] on input "[DATE]" at bounding box center [250, 201] width 65 height 23
click at [303, 296] on div "1" at bounding box center [307, 309] width 28 height 27
type input "[DATE]"
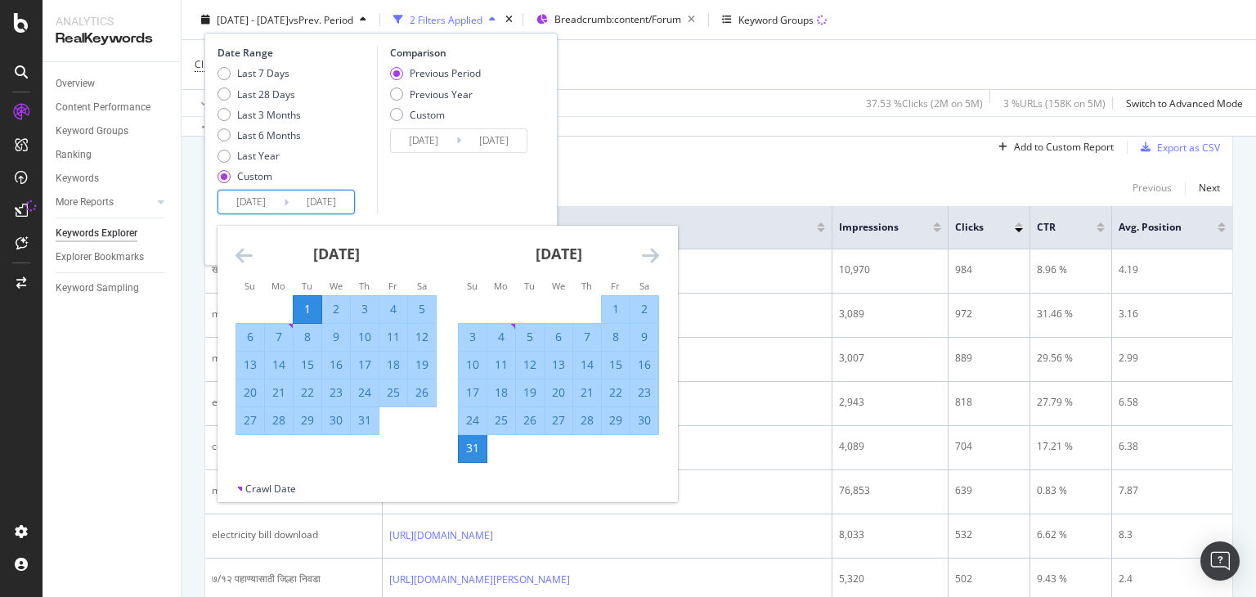
click at [320, 204] on input "[DATE]" at bounding box center [321, 201] width 65 height 23
click at [364, 417] on div "31" at bounding box center [365, 420] width 28 height 16
type input "[DATE]"
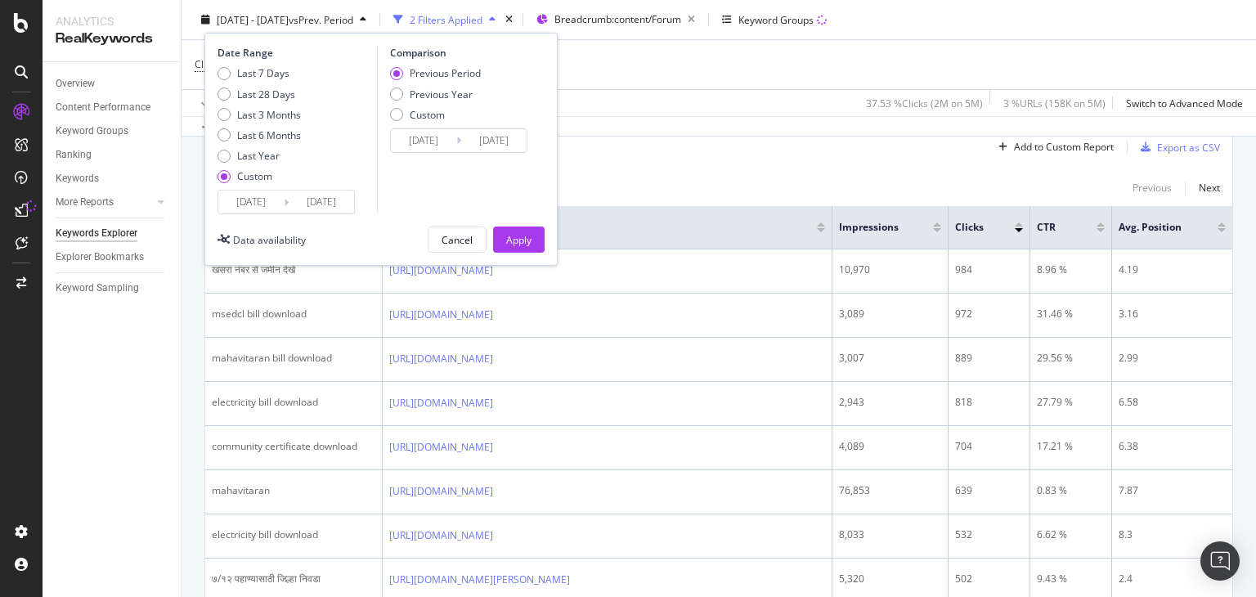
click at [310, 207] on input "[DATE]" at bounding box center [321, 201] width 65 height 23
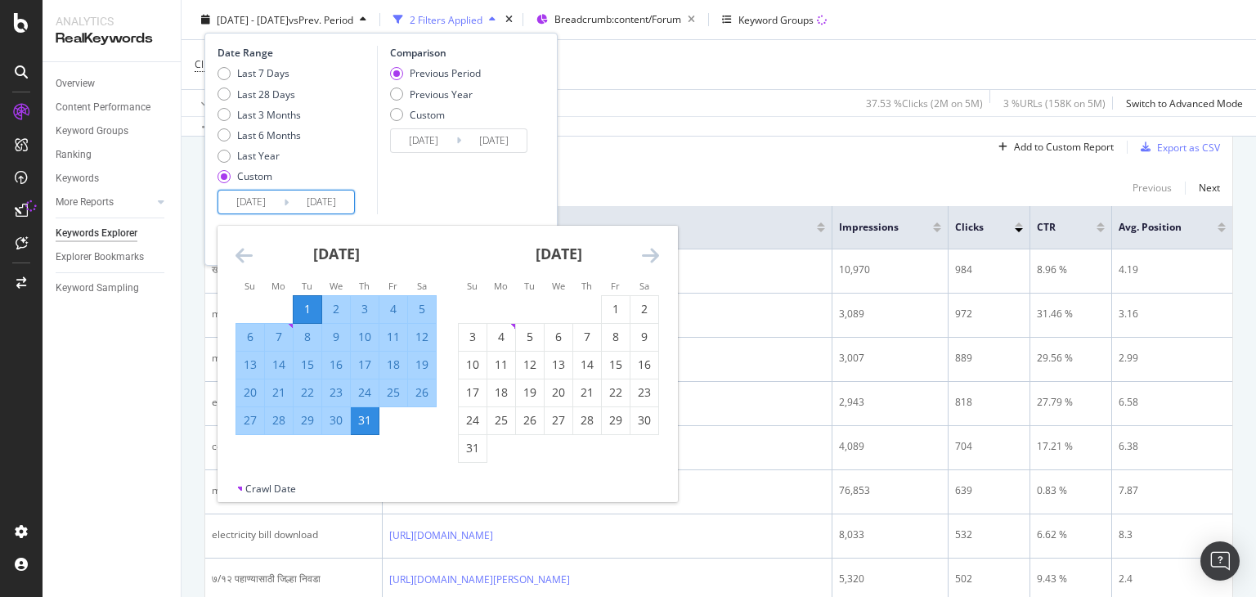
click at [391, 198] on div "Comparison Previous Period Previous Year Custom [DATE] Navigate forward to inte…" at bounding box center [454, 130] width 155 height 168
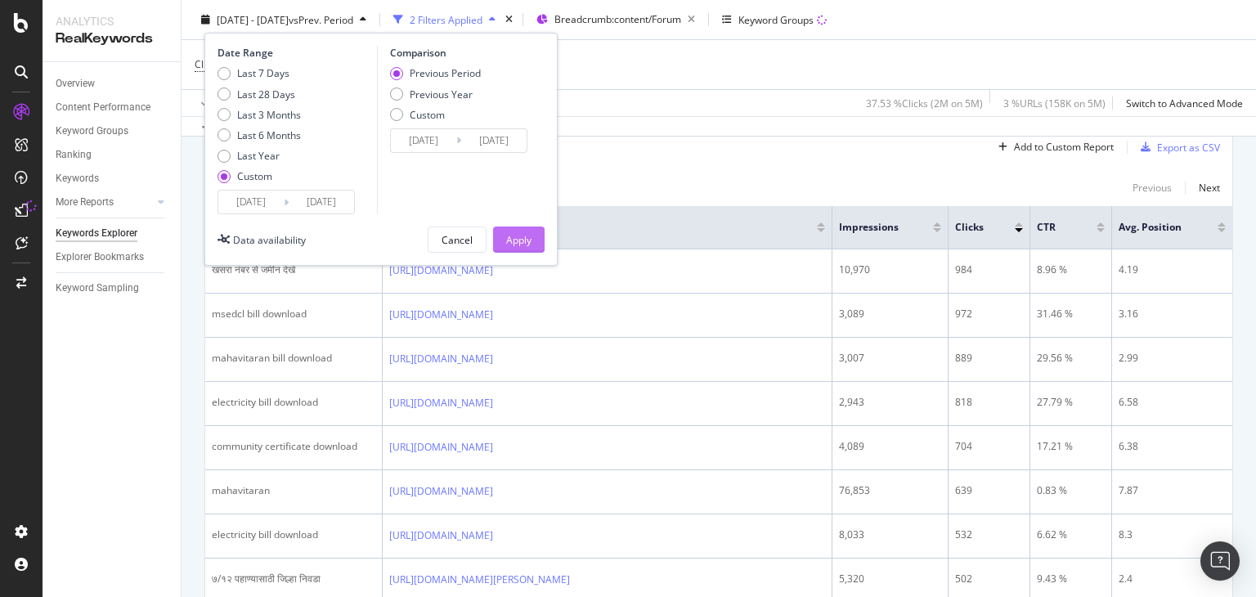
click at [520, 235] on div "Apply" at bounding box center [518, 239] width 25 height 14
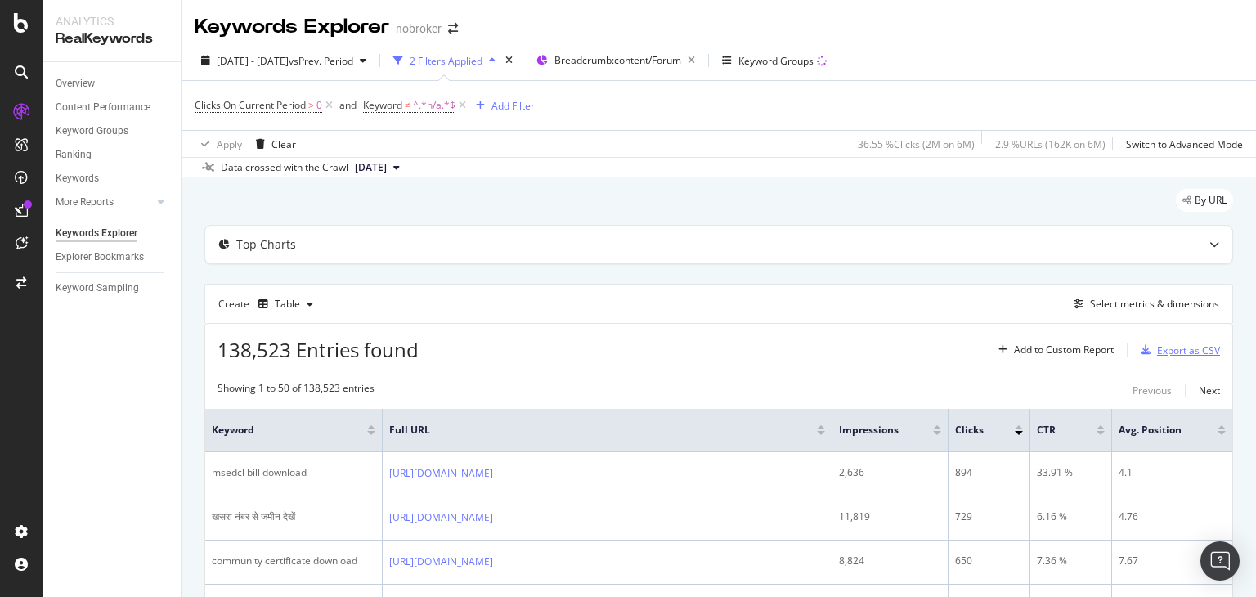
click at [1166, 352] on div "Export as CSV" at bounding box center [1188, 350] width 63 height 14
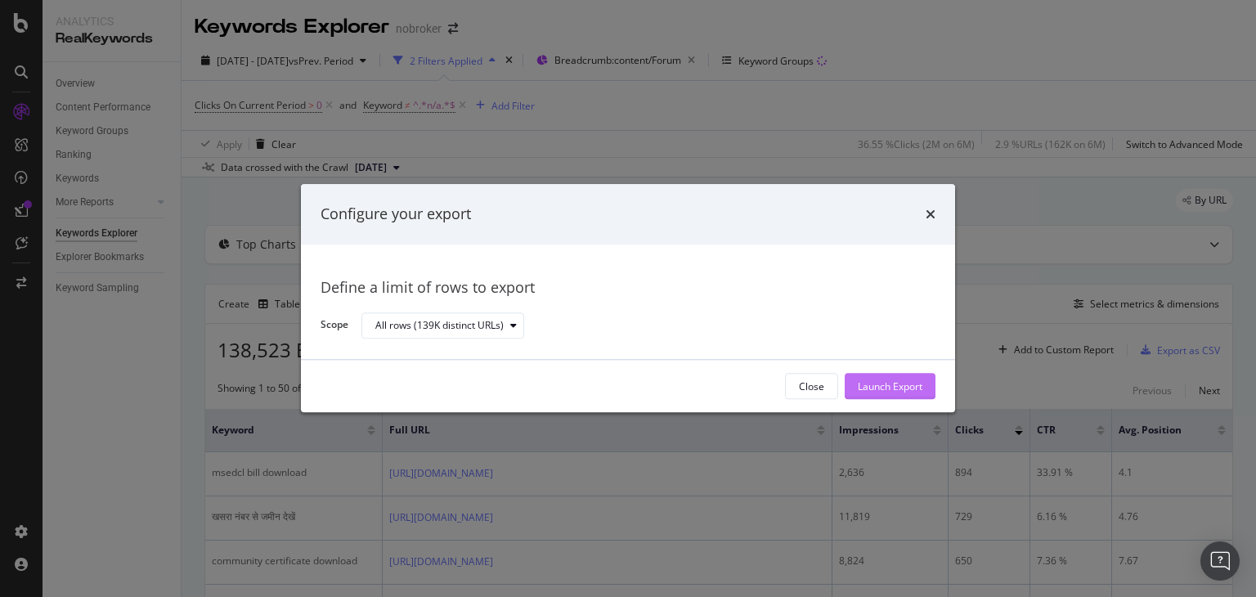
click at [887, 383] on div "Launch Export" at bounding box center [890, 386] width 65 height 14
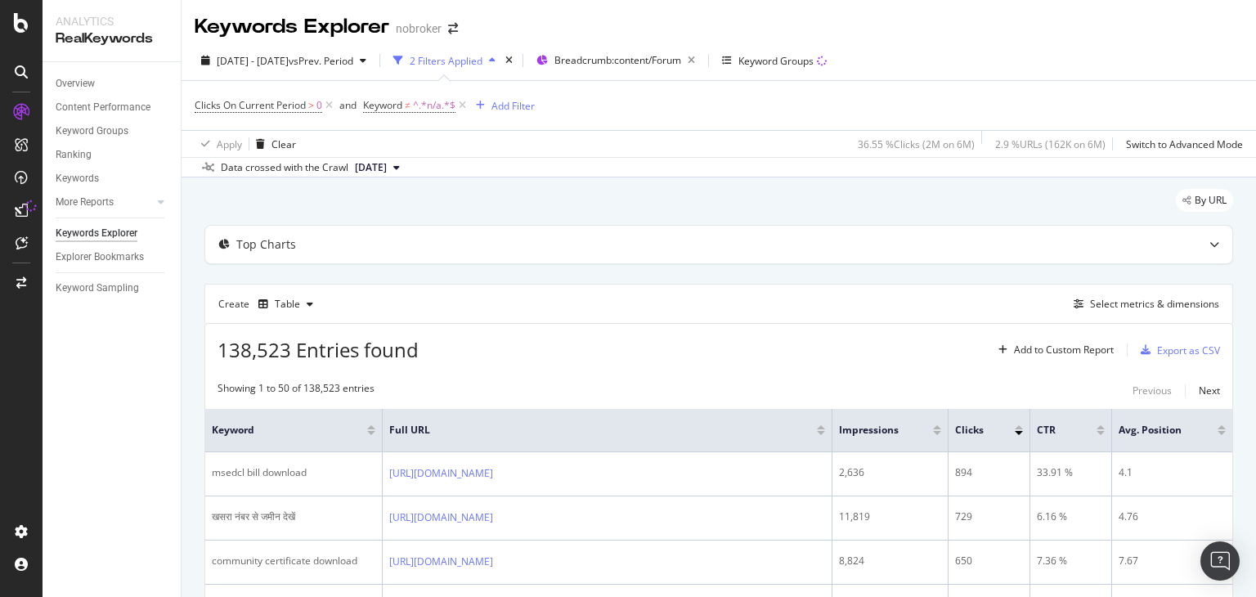
click at [1162, 349] on div "Export as CSV" at bounding box center [1188, 350] width 63 height 14
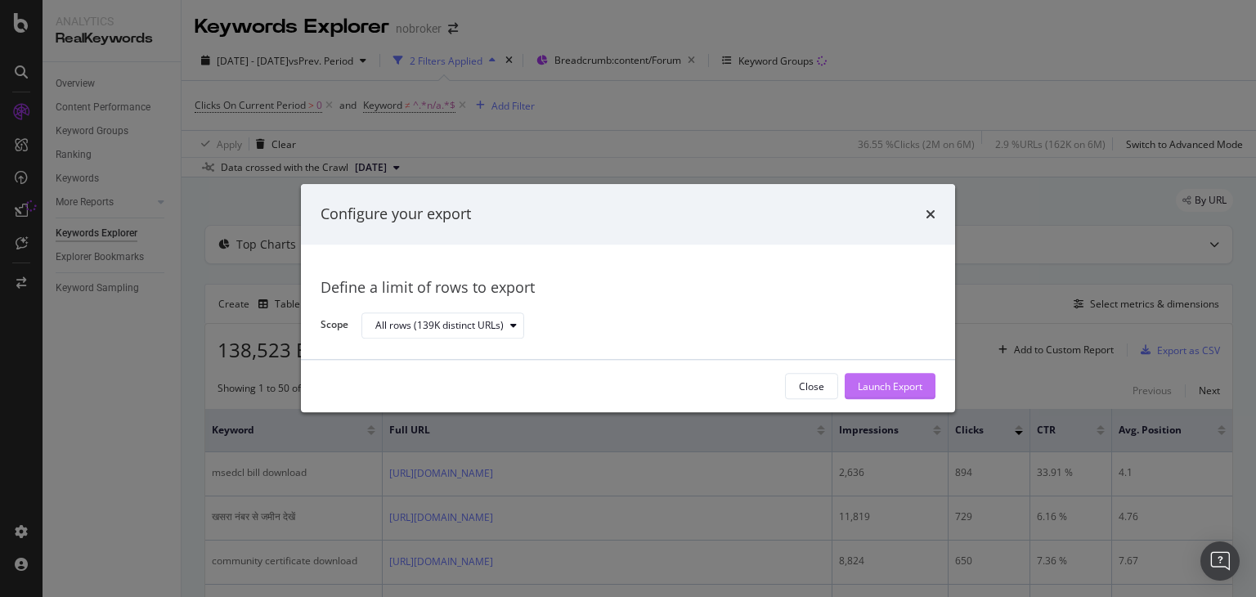
click at [909, 387] on div "Launch Export" at bounding box center [890, 386] width 65 height 14
